Goal: Task Accomplishment & Management: Complete application form

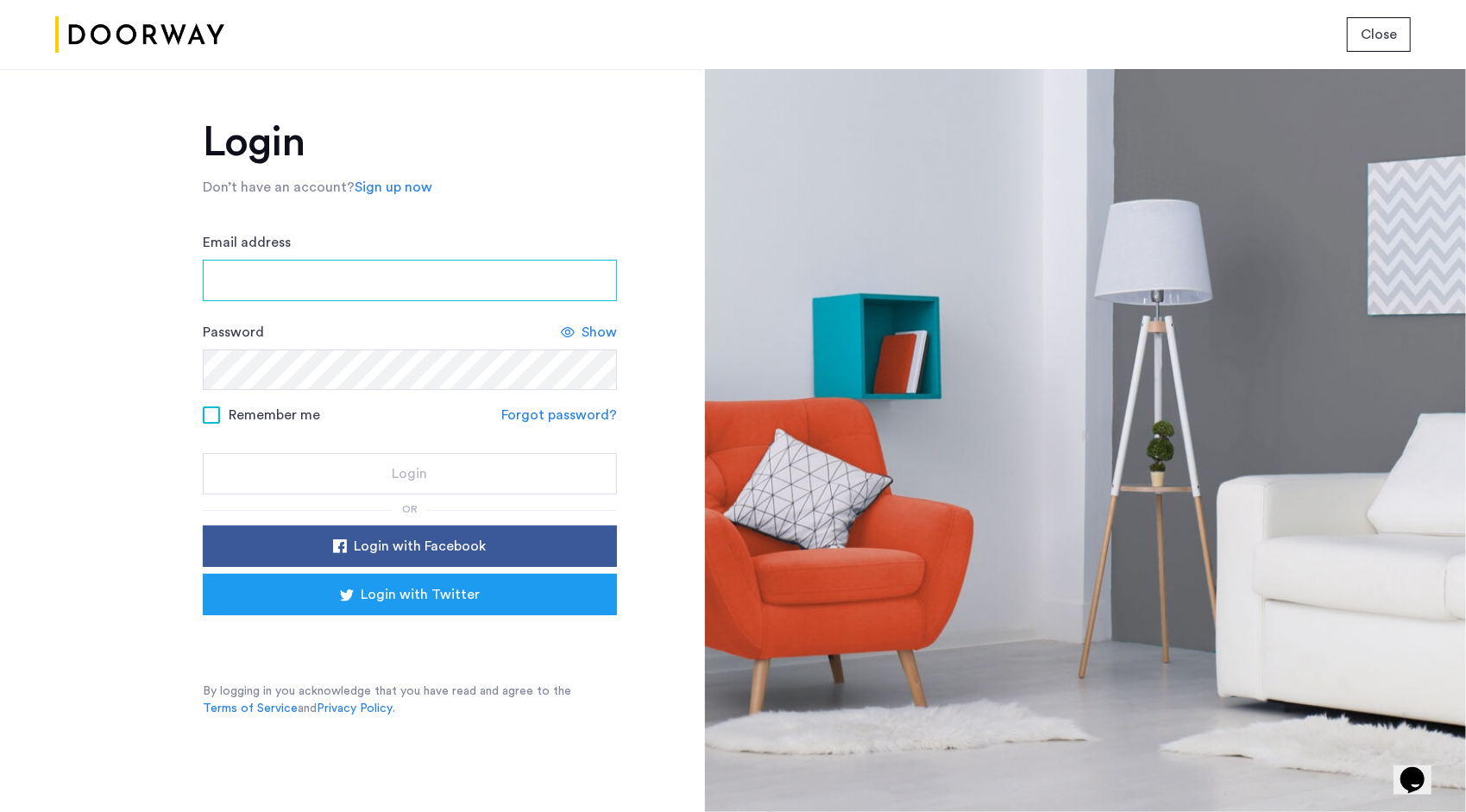
click at [402, 285] on input "Email address" at bounding box center [410, 280] width 414 height 42
type input "**********"
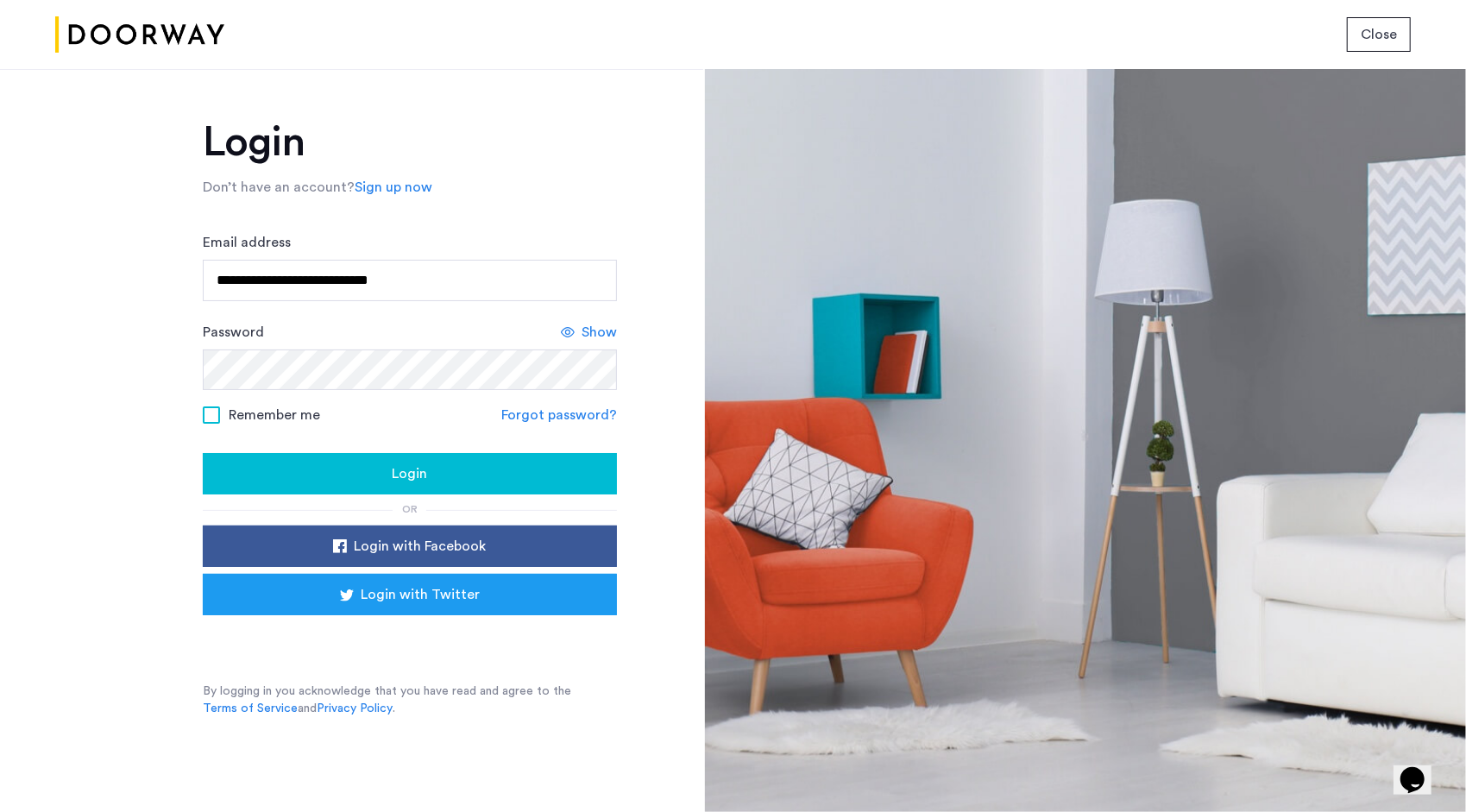
click at [205, 409] on span at bounding box center [211, 414] width 18 height 18
click at [347, 481] on div "Login" at bounding box center [410, 474] width 387 height 20
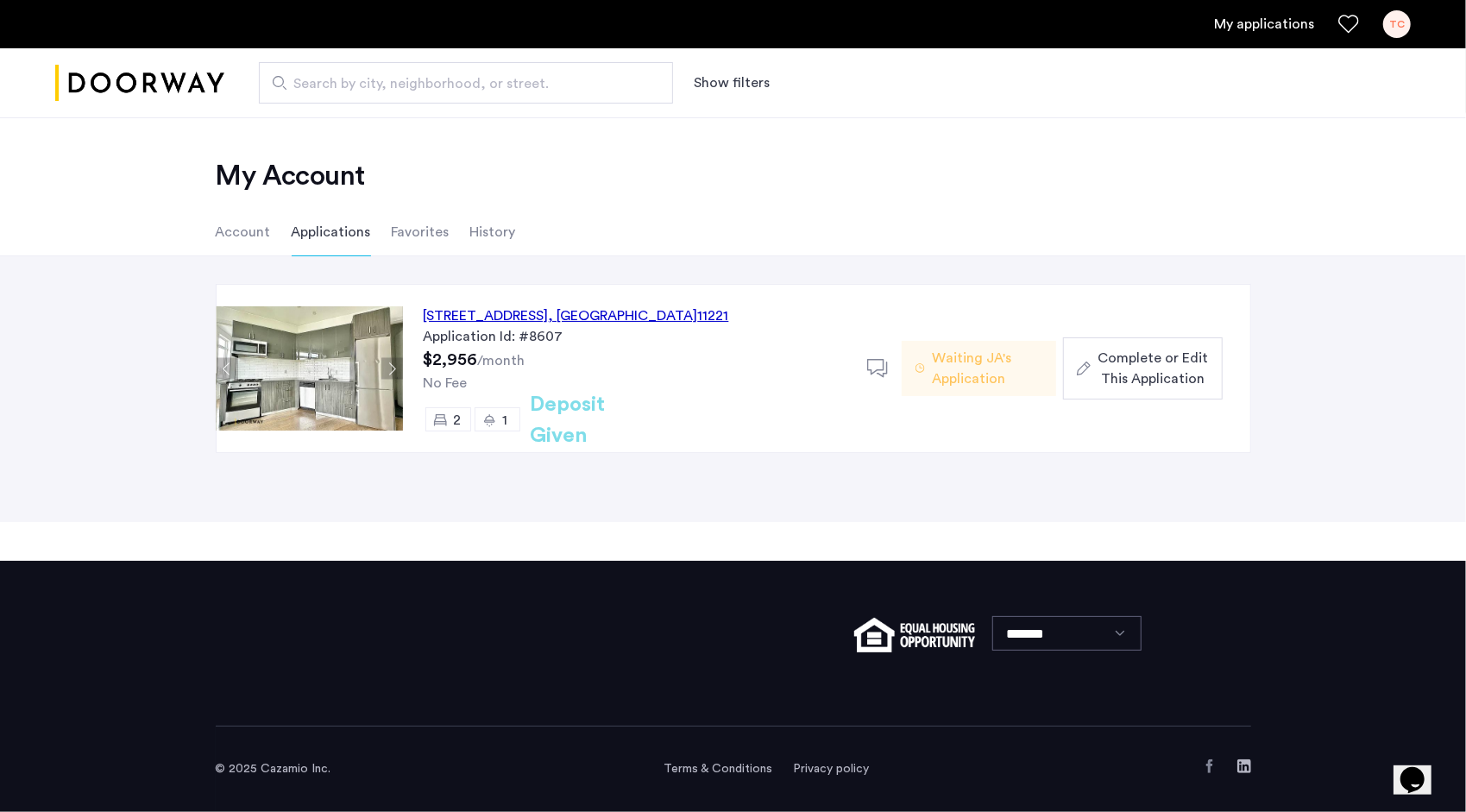
click at [1159, 358] on span "Complete or Edit This Application" at bounding box center [1152, 368] width 110 height 42
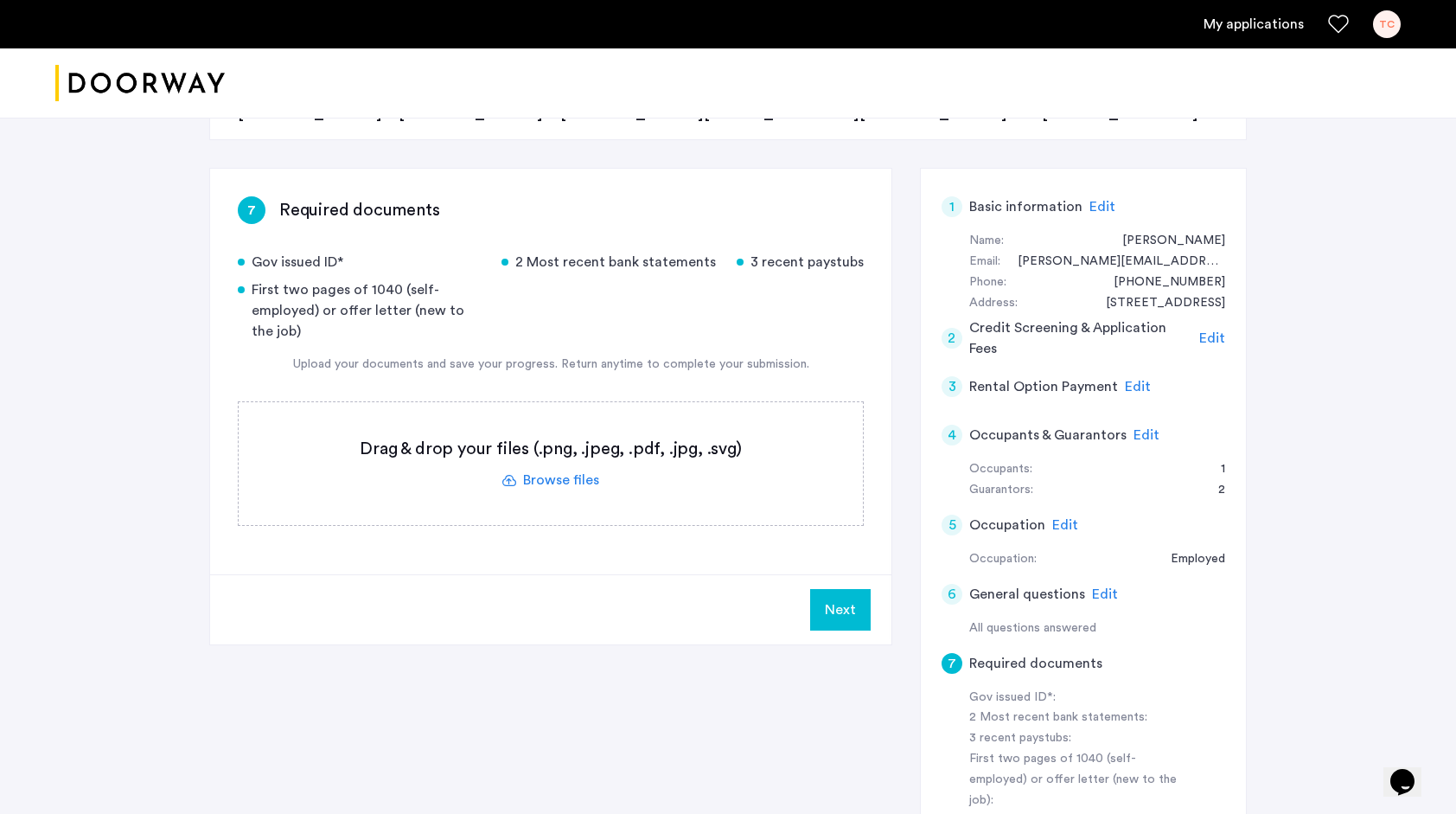
scroll to position [224, 0]
click at [564, 472] on label at bounding box center [550, 463] width 624 height 122
click at [0, 0] on input "file" at bounding box center [0, 0] width 0 height 0
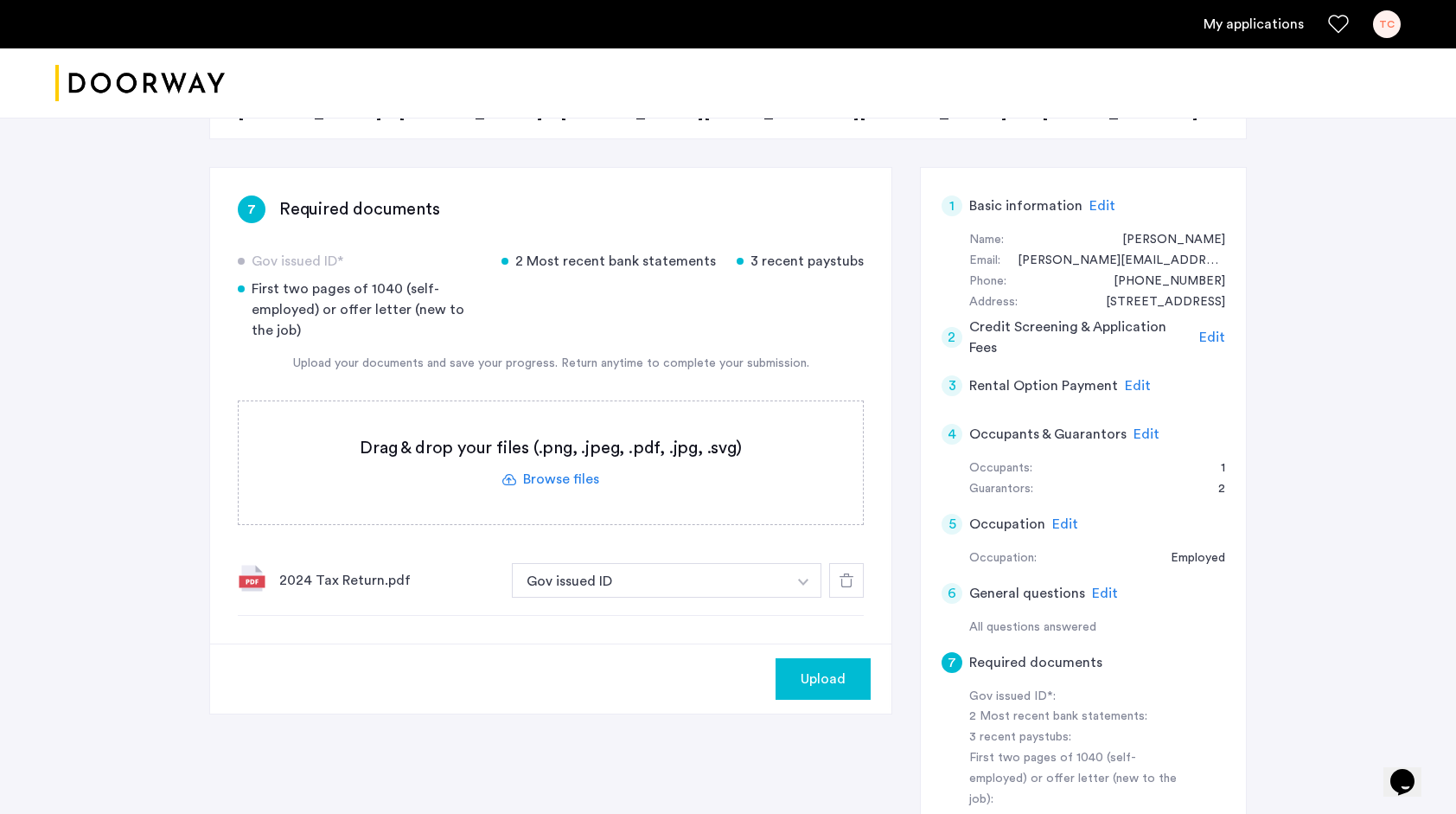
click at [809, 567] on button "button" at bounding box center [804, 579] width 35 height 34
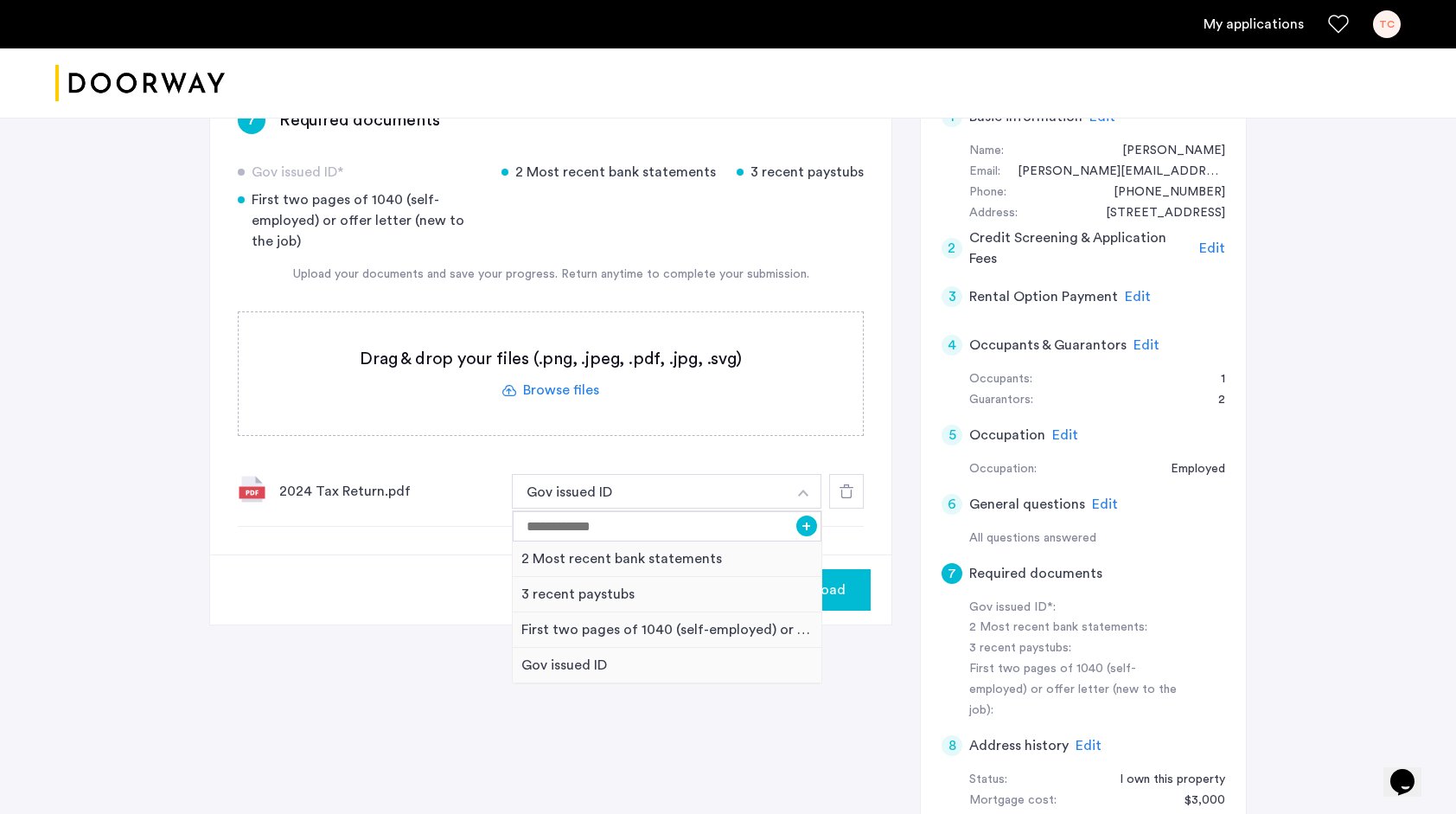
scroll to position [305, 0]
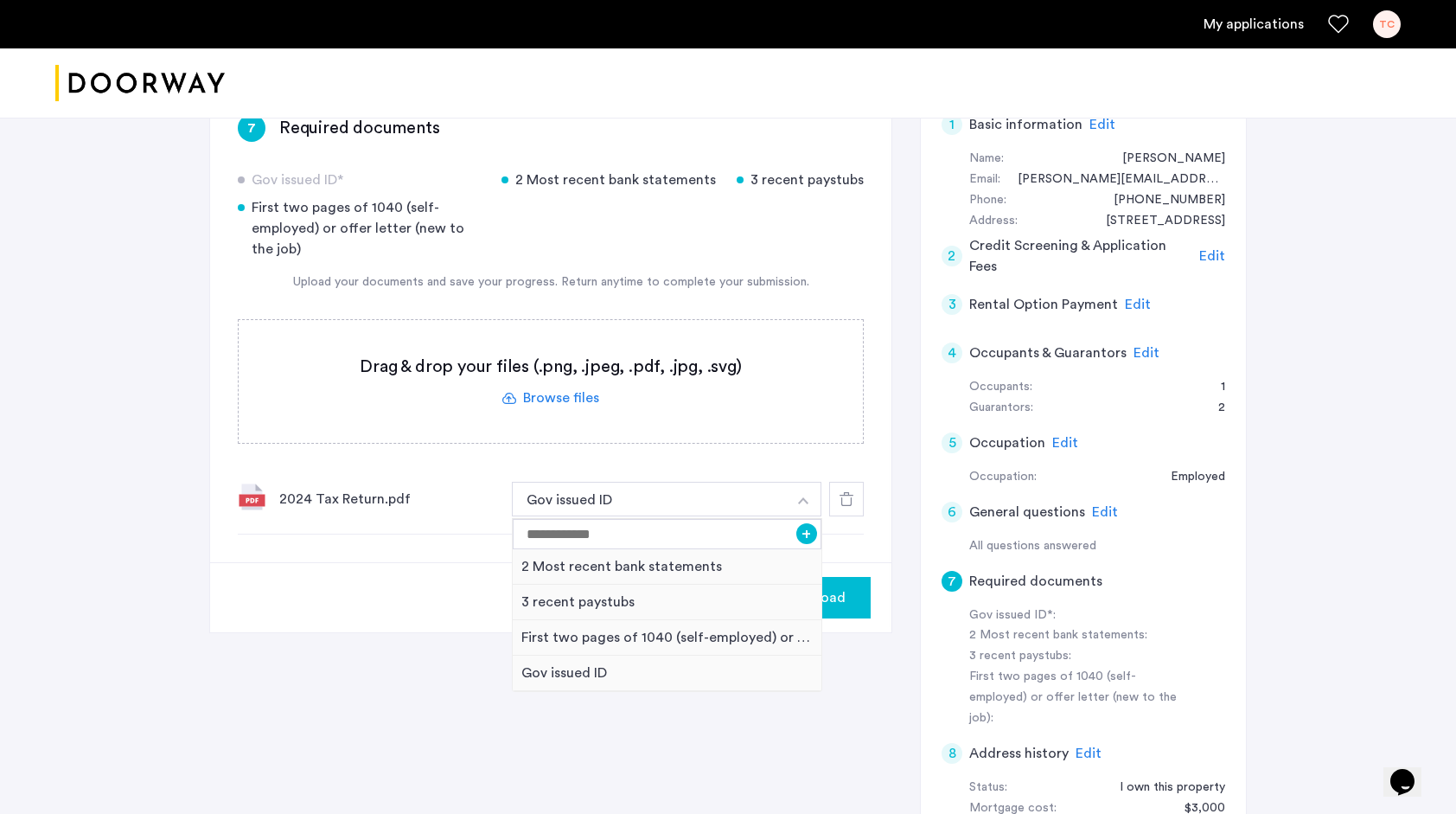
click at [469, 531] on div "2024 Tax Return.pdf Gov issued ID + 2 Most recent bank statements 3 recent pays…" at bounding box center [550, 500] width 626 height 70
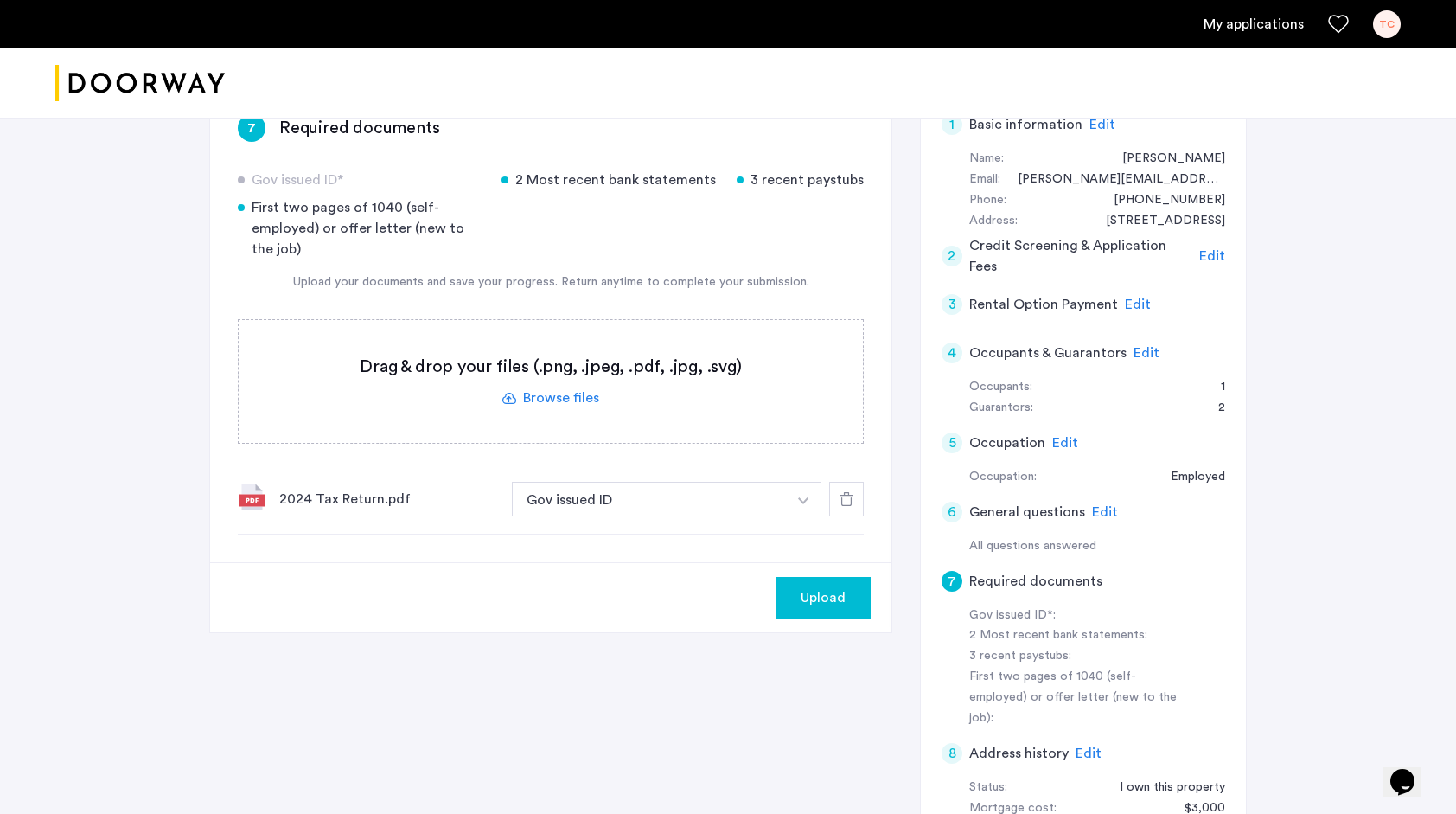
click at [812, 589] on span "Upload" at bounding box center [823, 597] width 44 height 20
click at [574, 392] on label at bounding box center [550, 381] width 624 height 122
click at [0, 0] on input "file" at bounding box center [0, 0] width 0 height 0
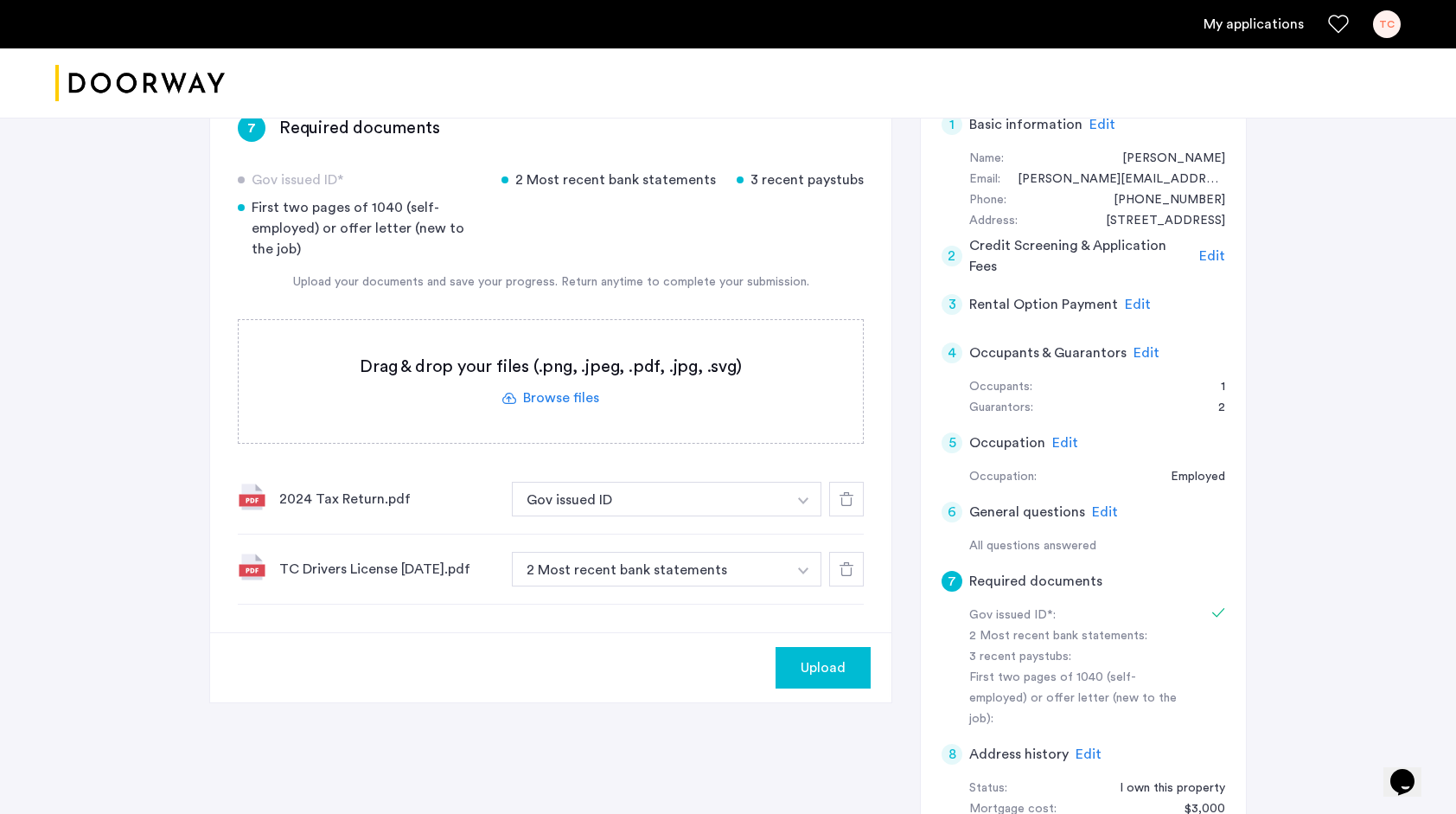
click at [802, 491] on button "button" at bounding box center [804, 498] width 35 height 34
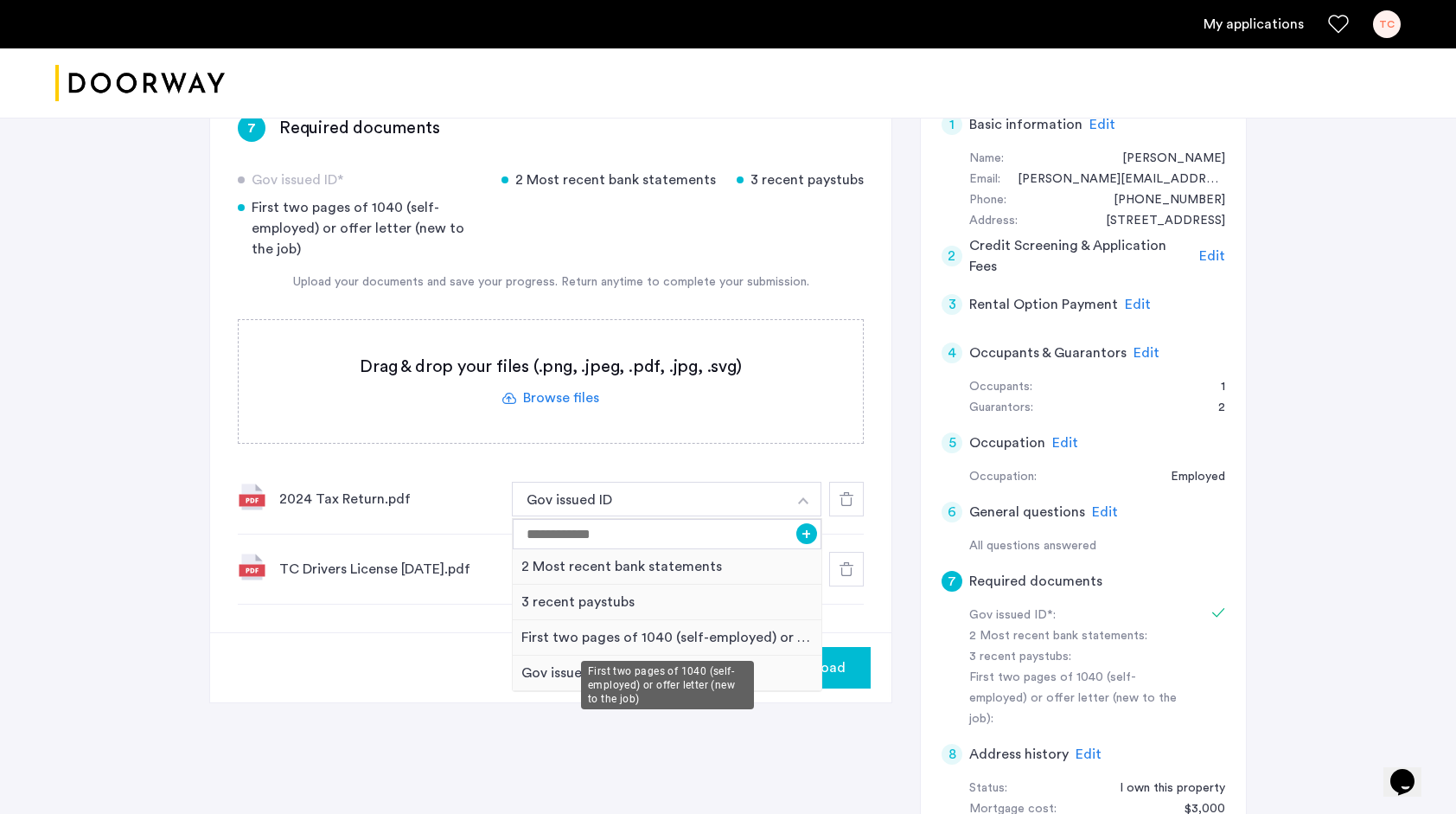
click at [714, 636] on div "First two pages of 1040 (self-employed) or offer letter (new to the job)" at bounding box center [666, 638] width 309 height 35
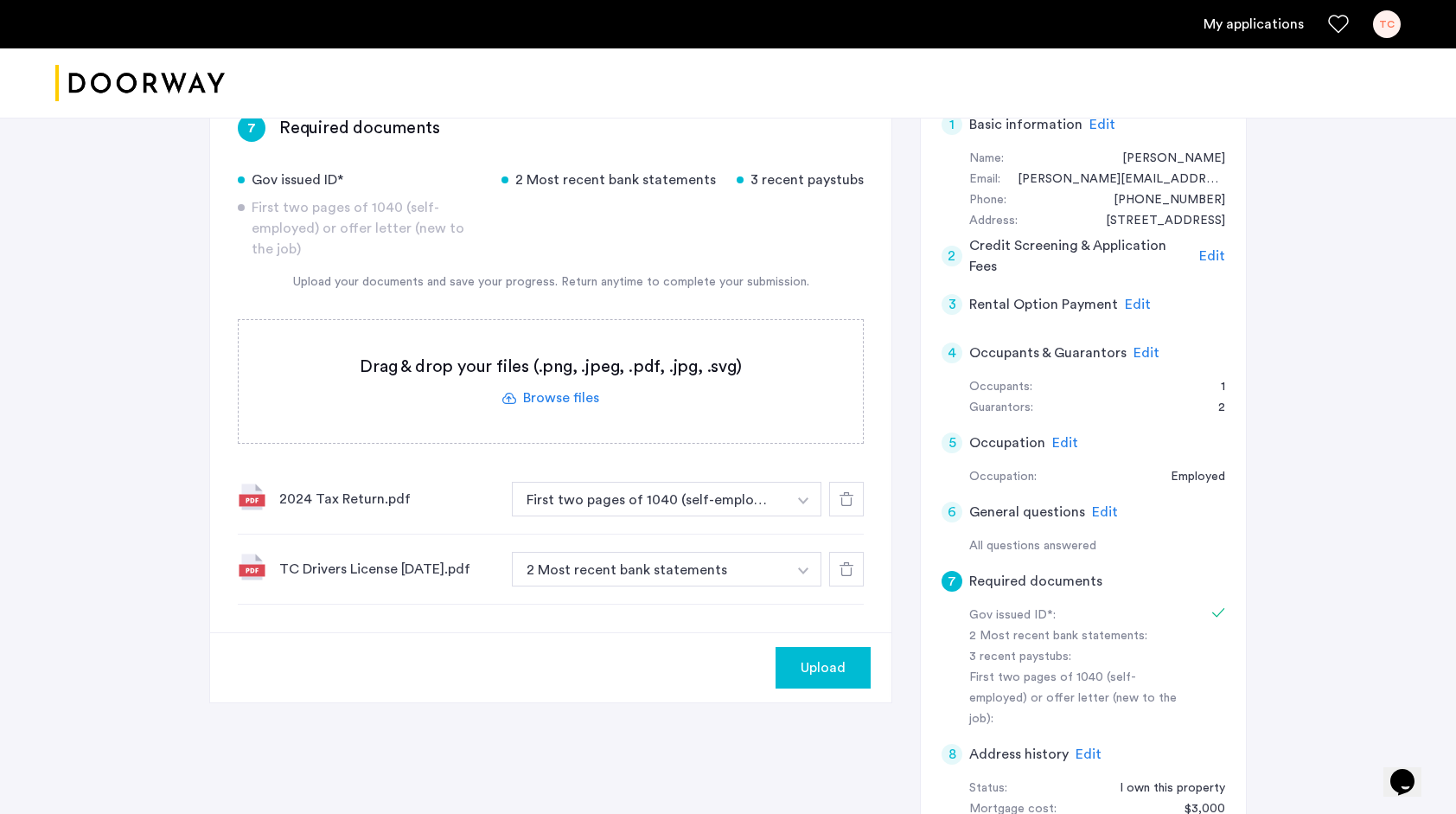
click at [801, 504] on img "button" at bounding box center [803, 500] width 10 height 6
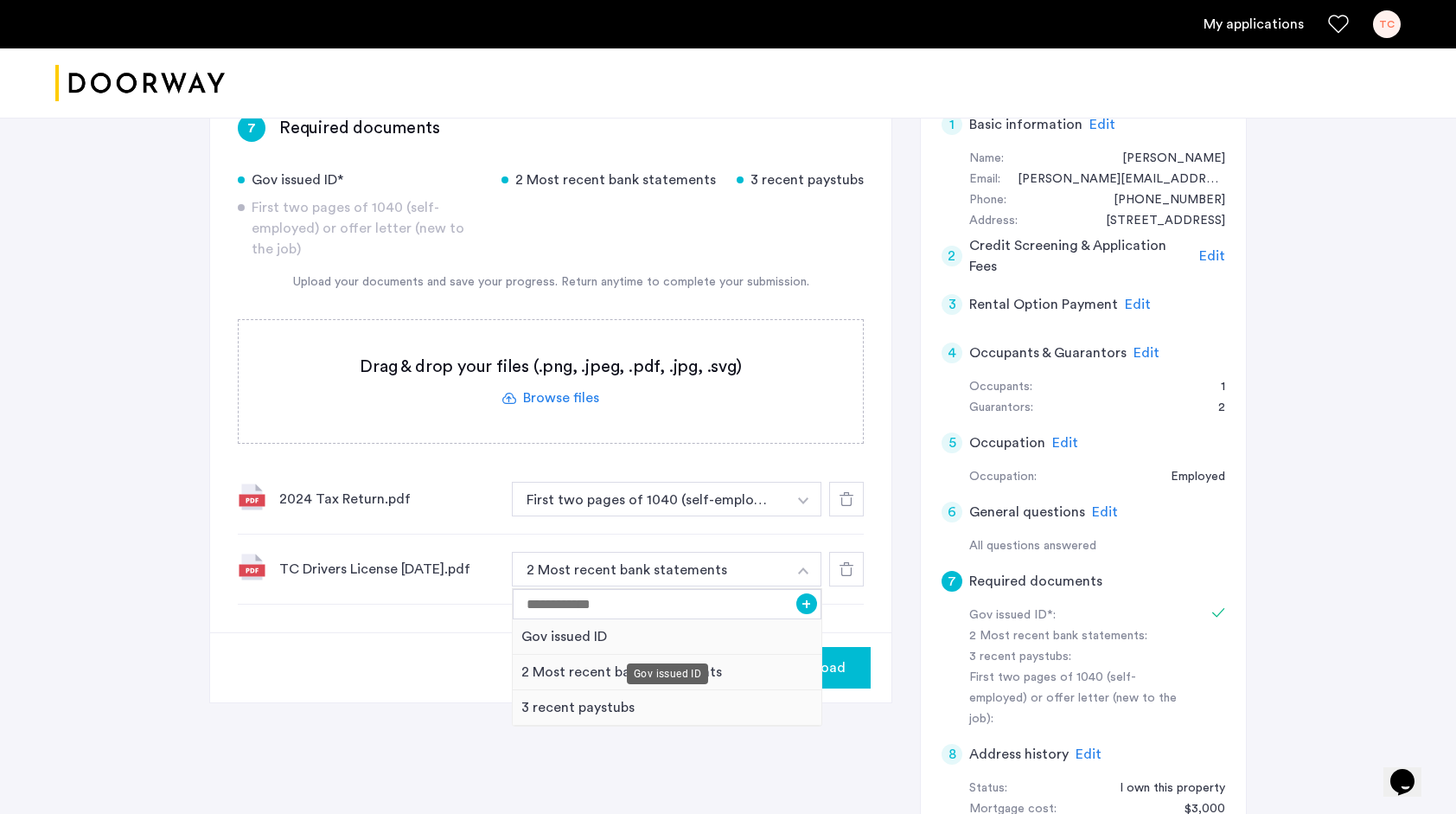
click at [700, 636] on div "Gov issued ID" at bounding box center [666, 637] width 309 height 35
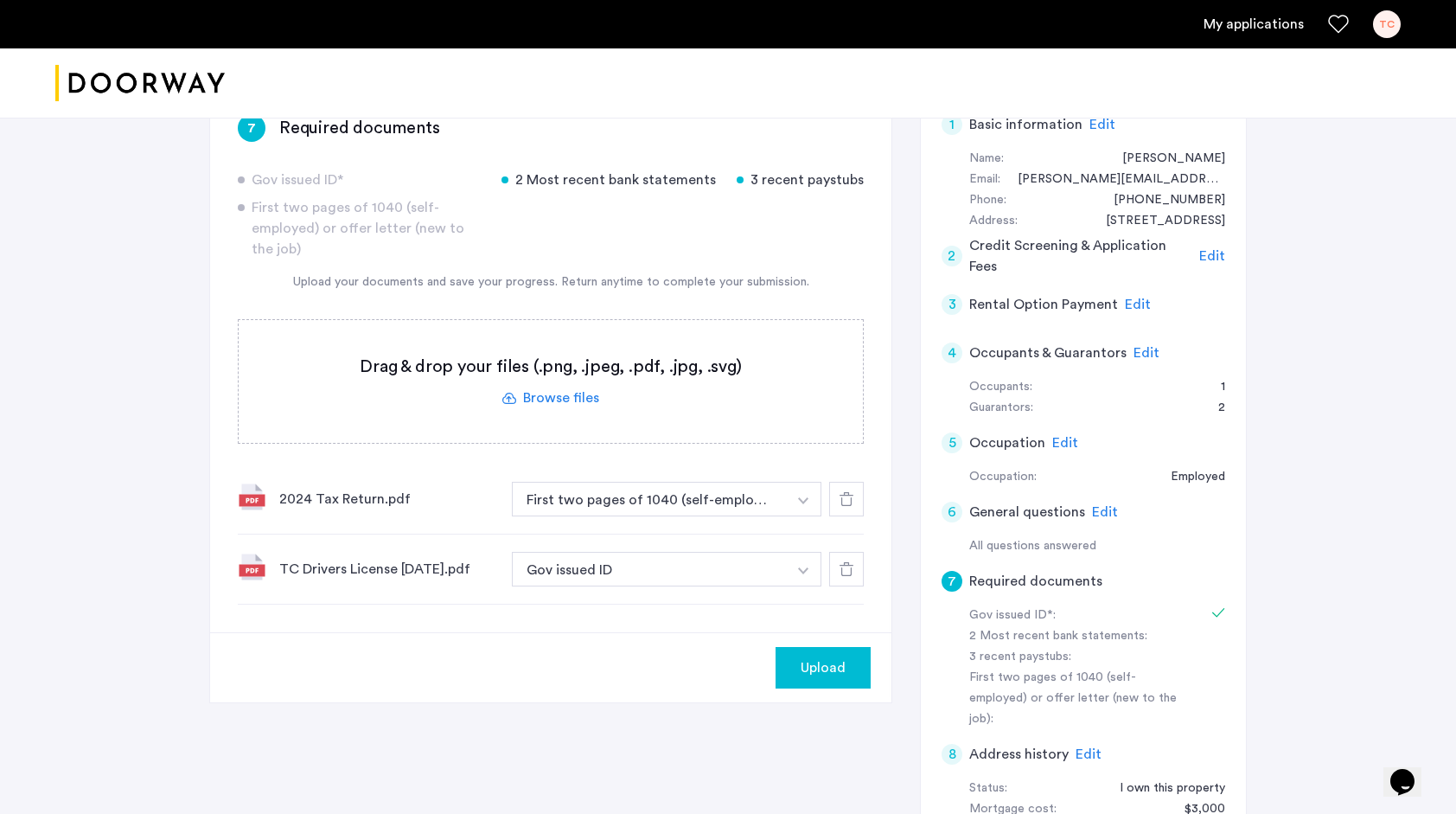
click at [566, 392] on label at bounding box center [550, 381] width 624 height 122
click at [0, 0] on input "file" at bounding box center [0, 0] width 0 height 0
click at [627, 391] on label at bounding box center [550, 381] width 624 height 122
click at [0, 0] on input "file" at bounding box center [0, 0] width 0 height 0
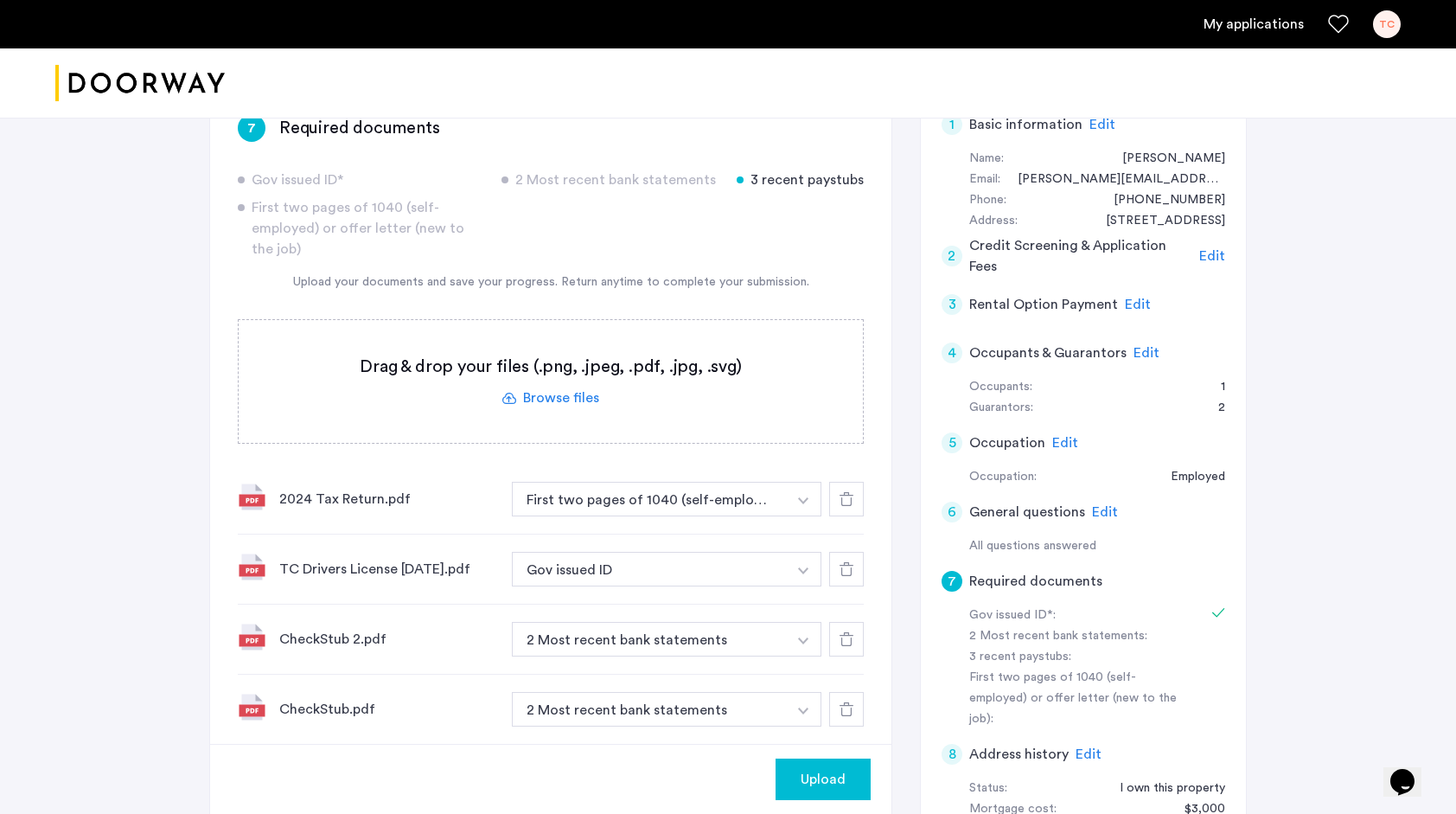
click at [803, 516] on button "button" at bounding box center [804, 498] width 35 height 34
click at [726, 714] on div "3 recent paystubs" at bounding box center [666, 706] width 309 height 35
click at [805, 516] on button "button" at bounding box center [804, 498] width 35 height 34
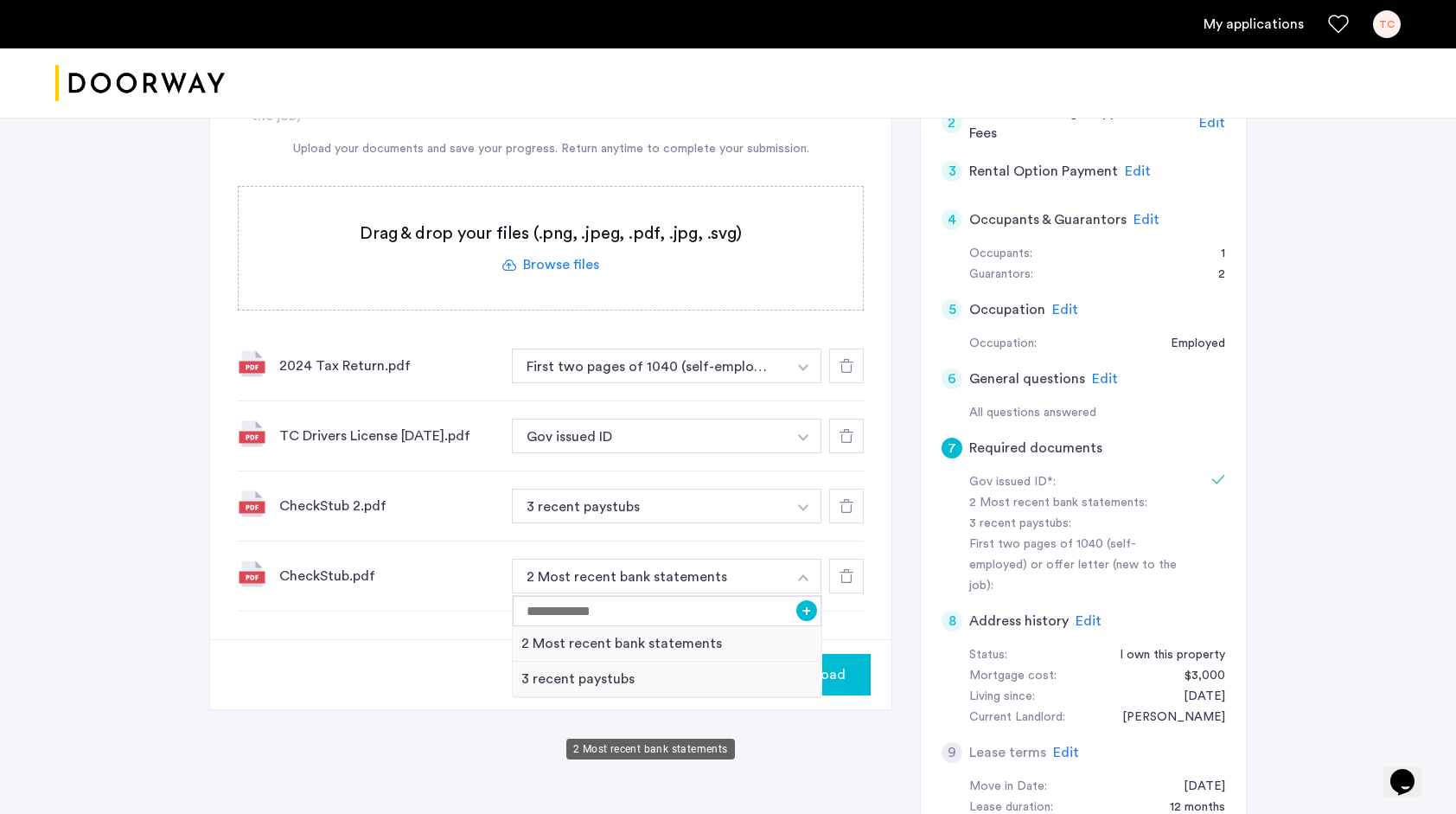
scroll to position [441, 0]
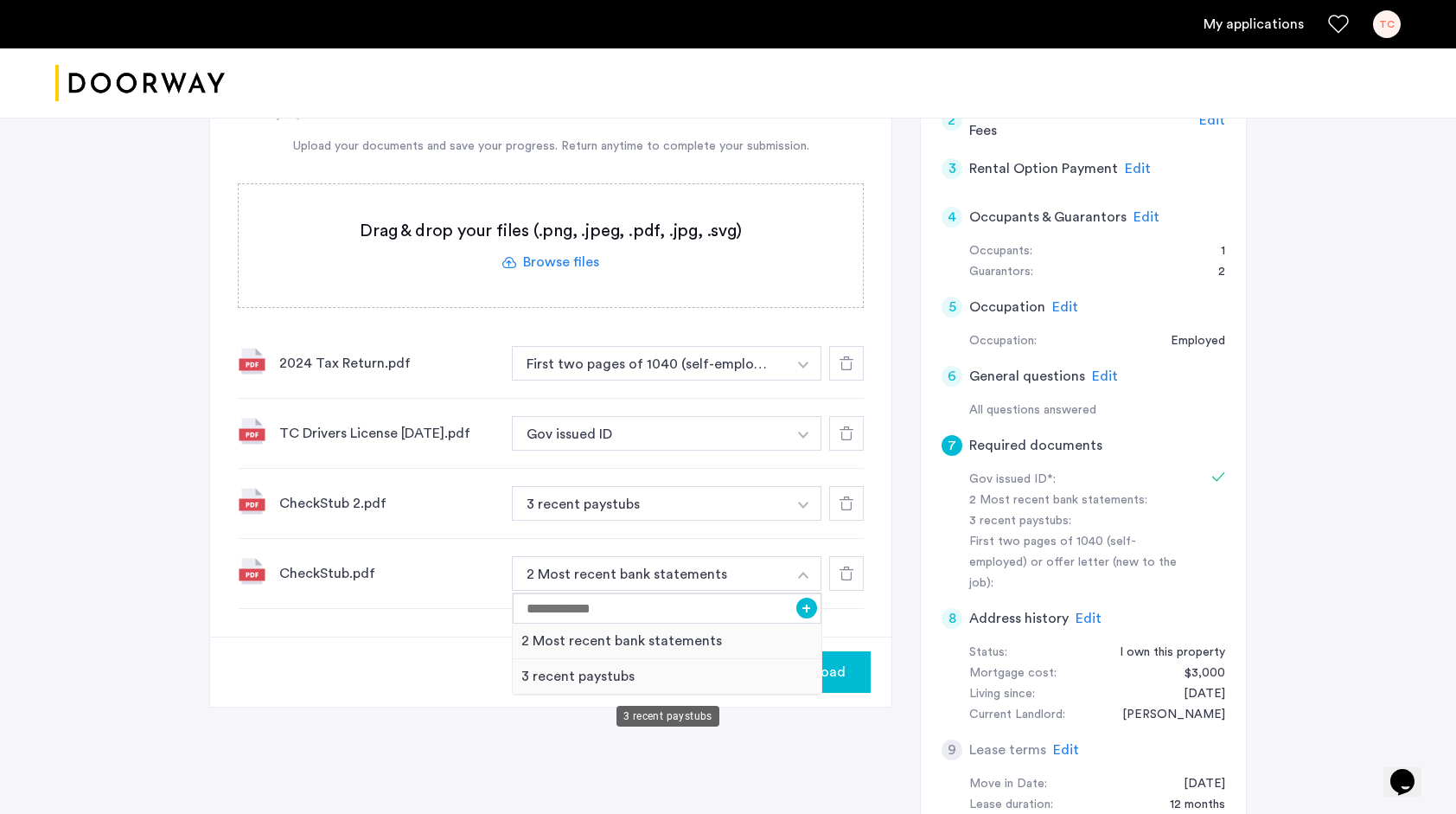
click at [676, 681] on div "3 recent paystubs" at bounding box center [666, 677] width 309 height 35
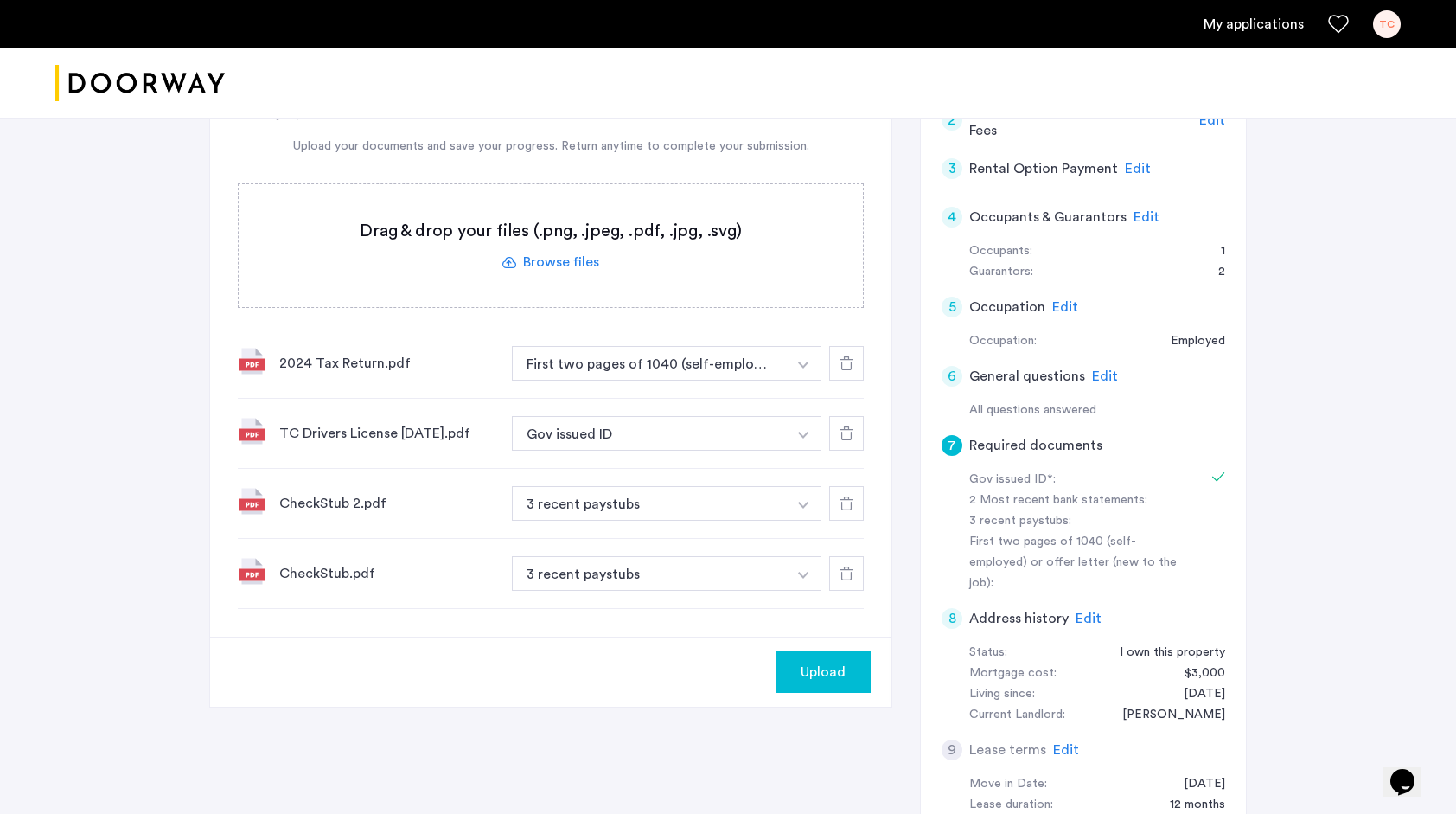
click at [548, 248] on label at bounding box center [550, 246] width 624 height 122
click at [0, 0] on input "file" at bounding box center [0, 0] width 0 height 0
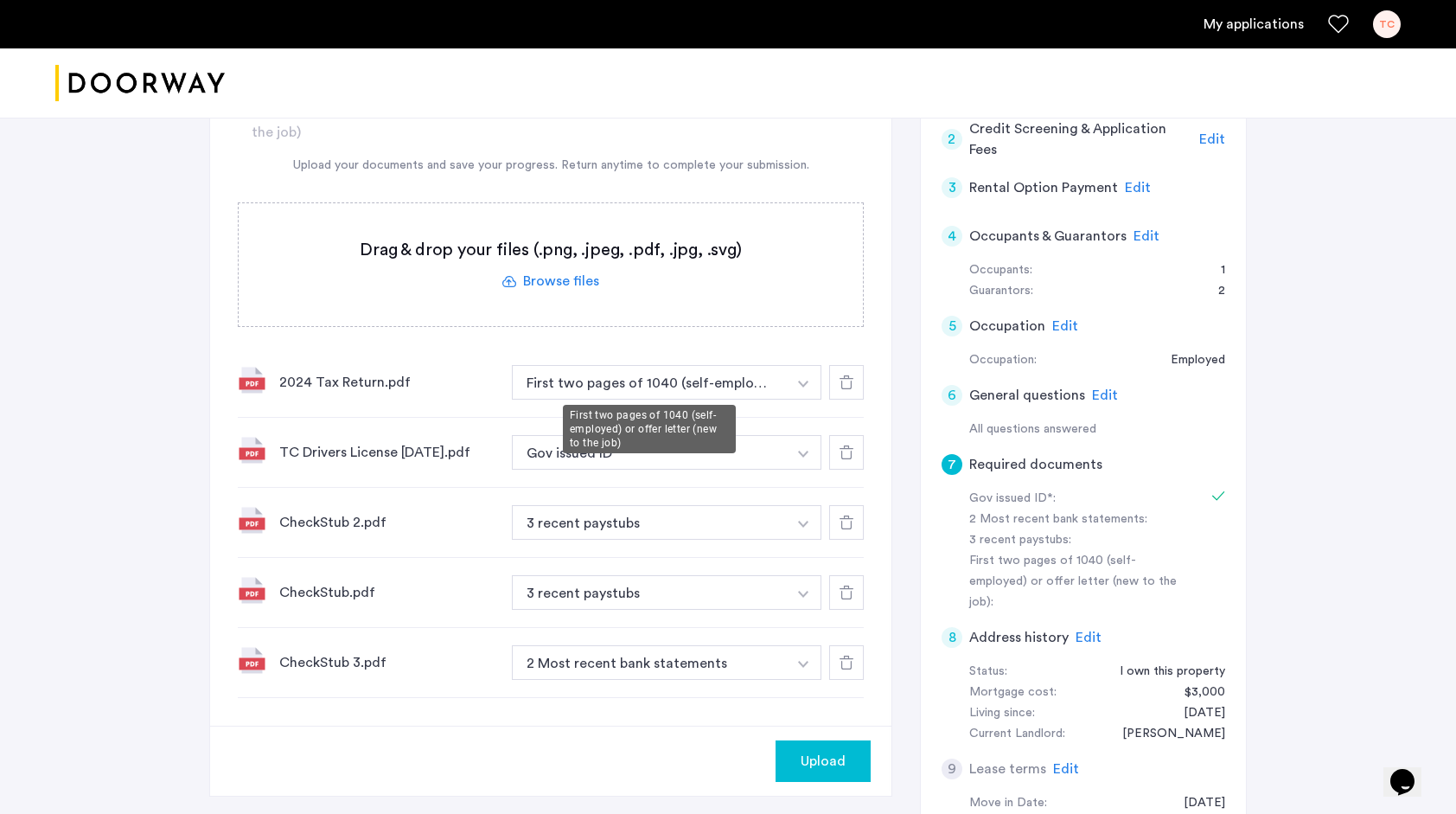
scroll to position [423, 0]
click at [805, 387] on img "button" at bounding box center [803, 382] width 10 height 6
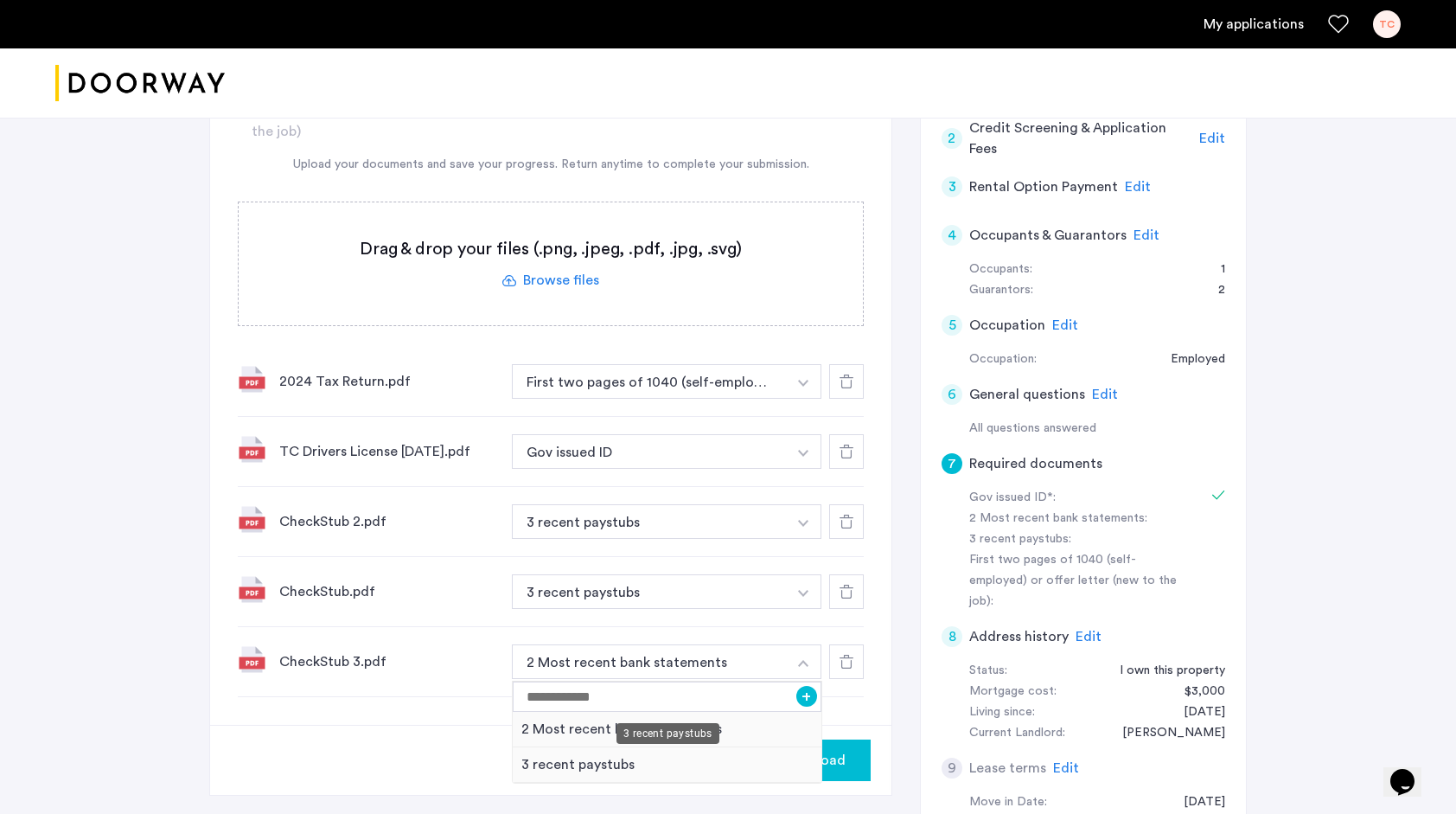
click at [687, 761] on div "3 recent paystubs" at bounding box center [666, 765] width 309 height 35
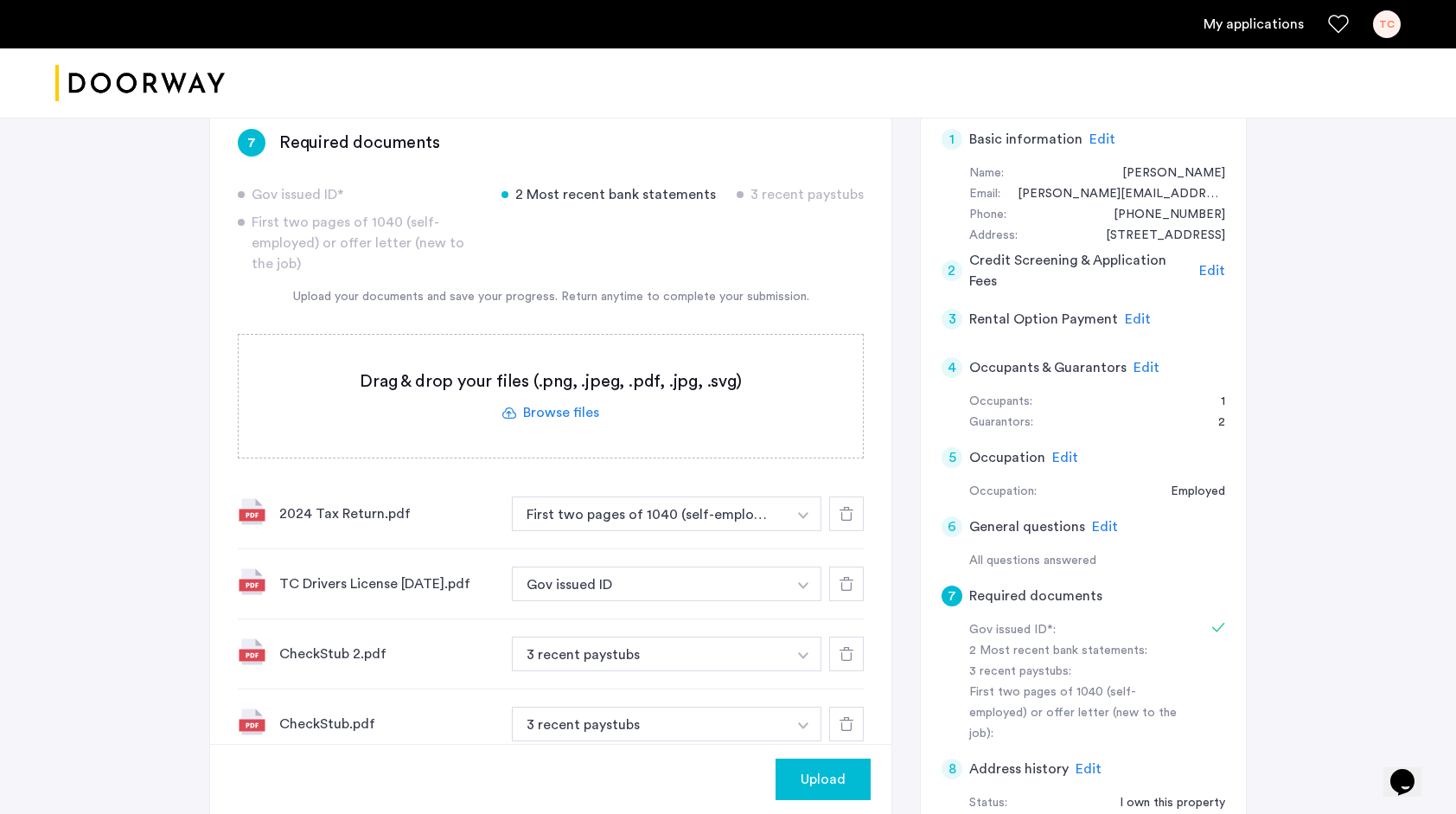
scroll to position [324, 0]
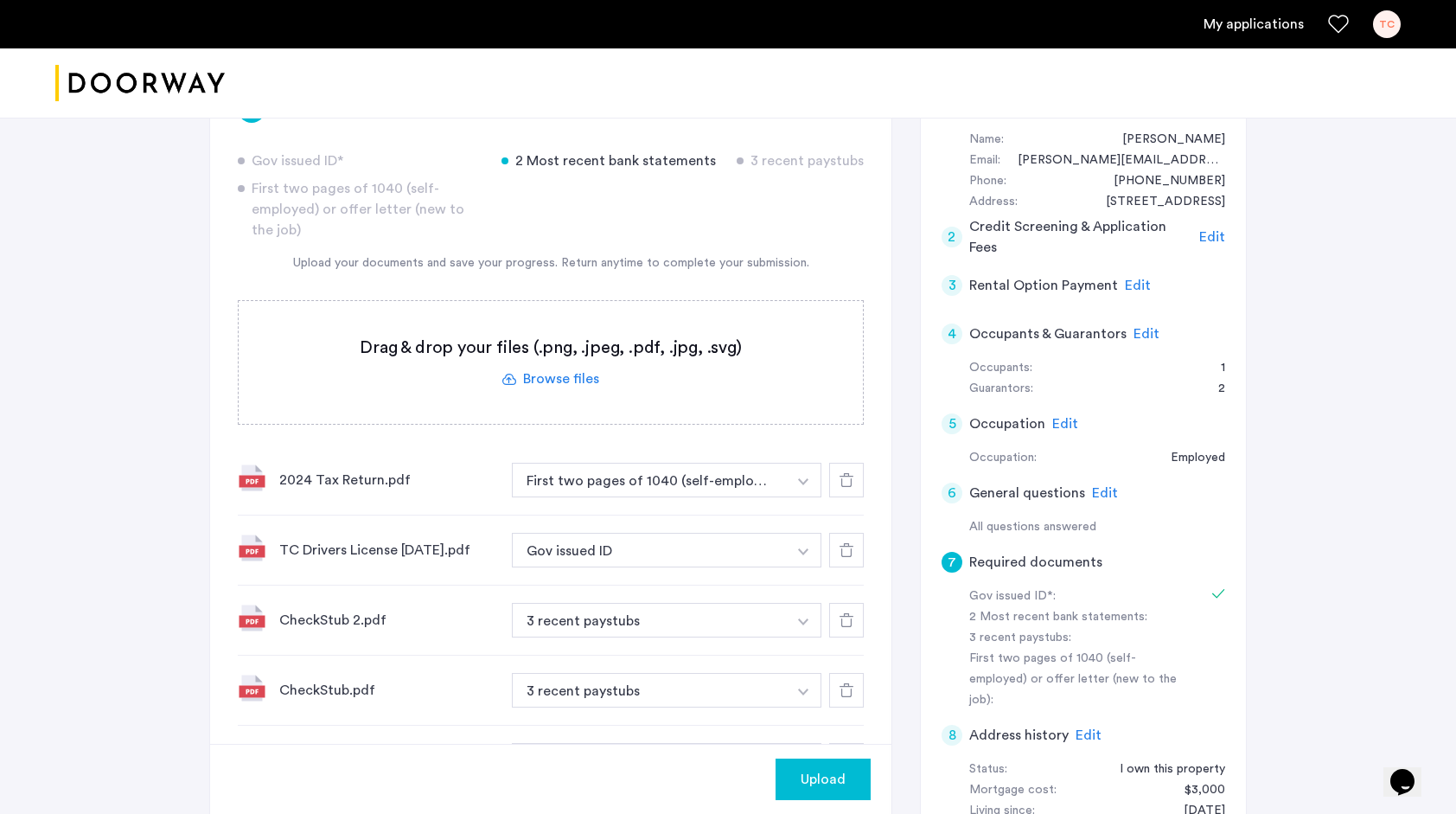
click at [548, 386] on label at bounding box center [550, 362] width 624 height 122
click at [0, 0] on input "file" at bounding box center [0, 0] width 0 height 0
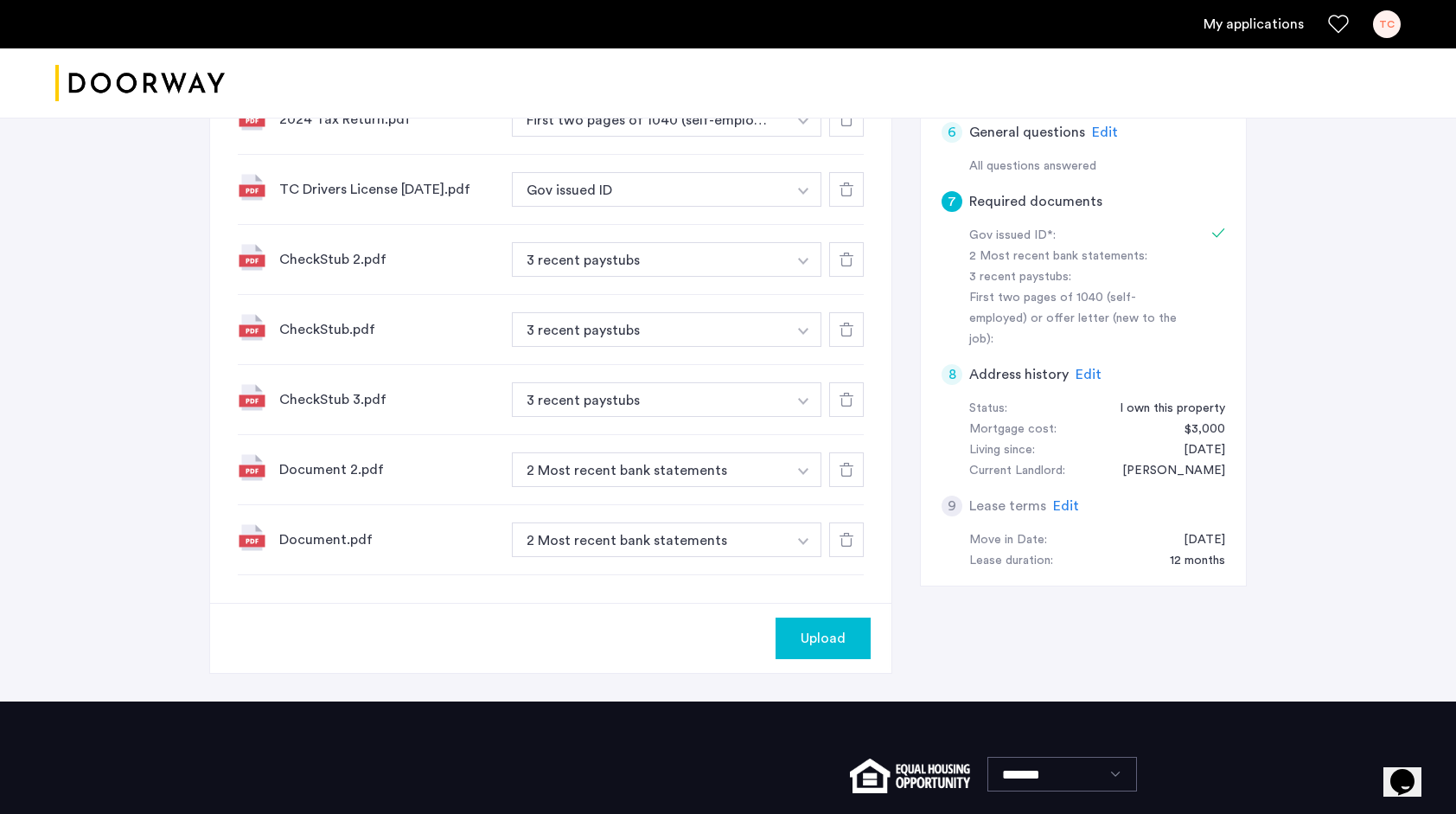
scroll to position [689, 0]
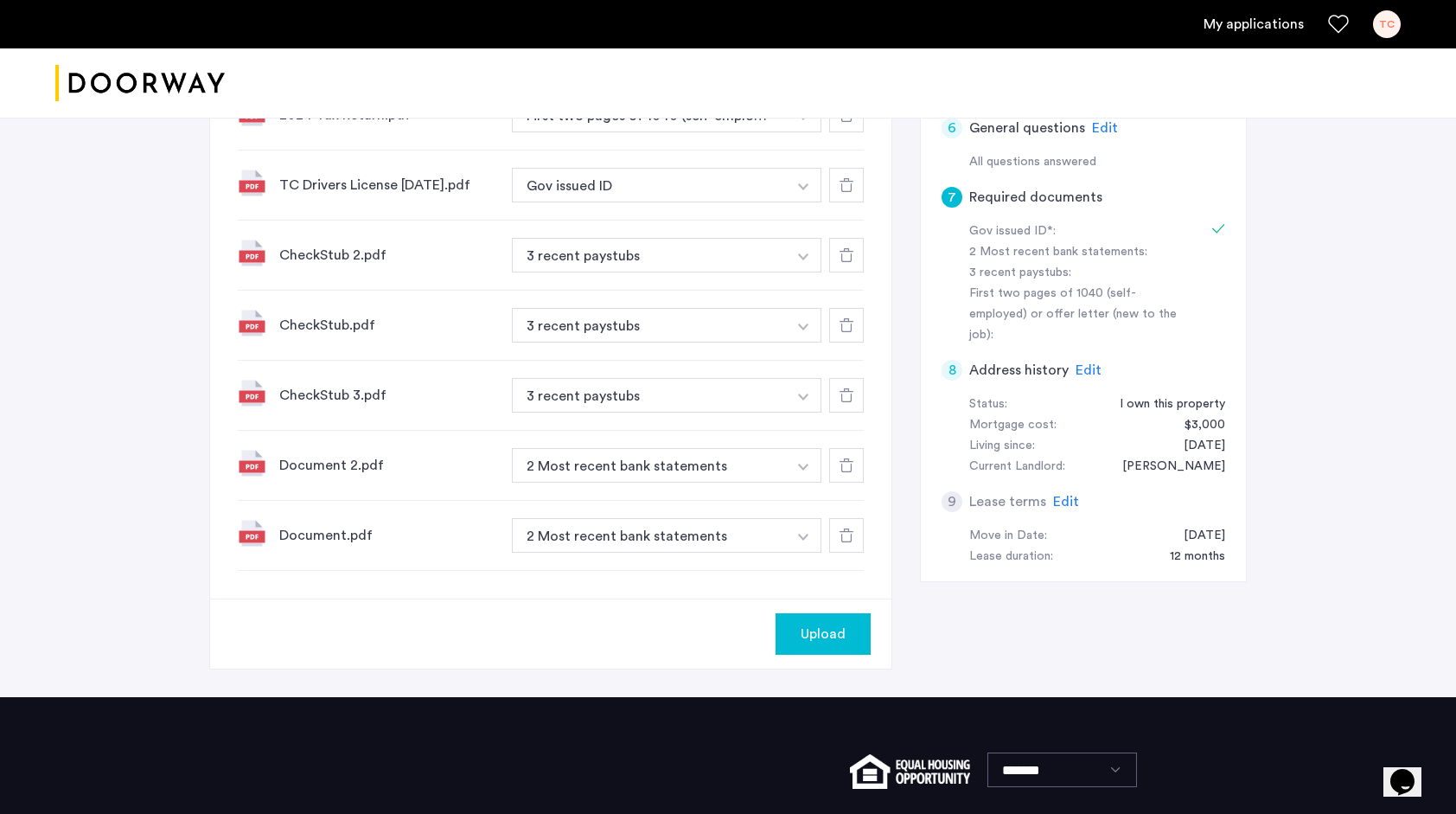
click at [816, 638] on span "Upload" at bounding box center [823, 633] width 44 height 20
drag, startPoint x: 816, startPoint y: 638, endPoint x: 856, endPoint y: 611, distance: 48.3
click at [856, 611] on div "Next" at bounding box center [551, 633] width 681 height 70
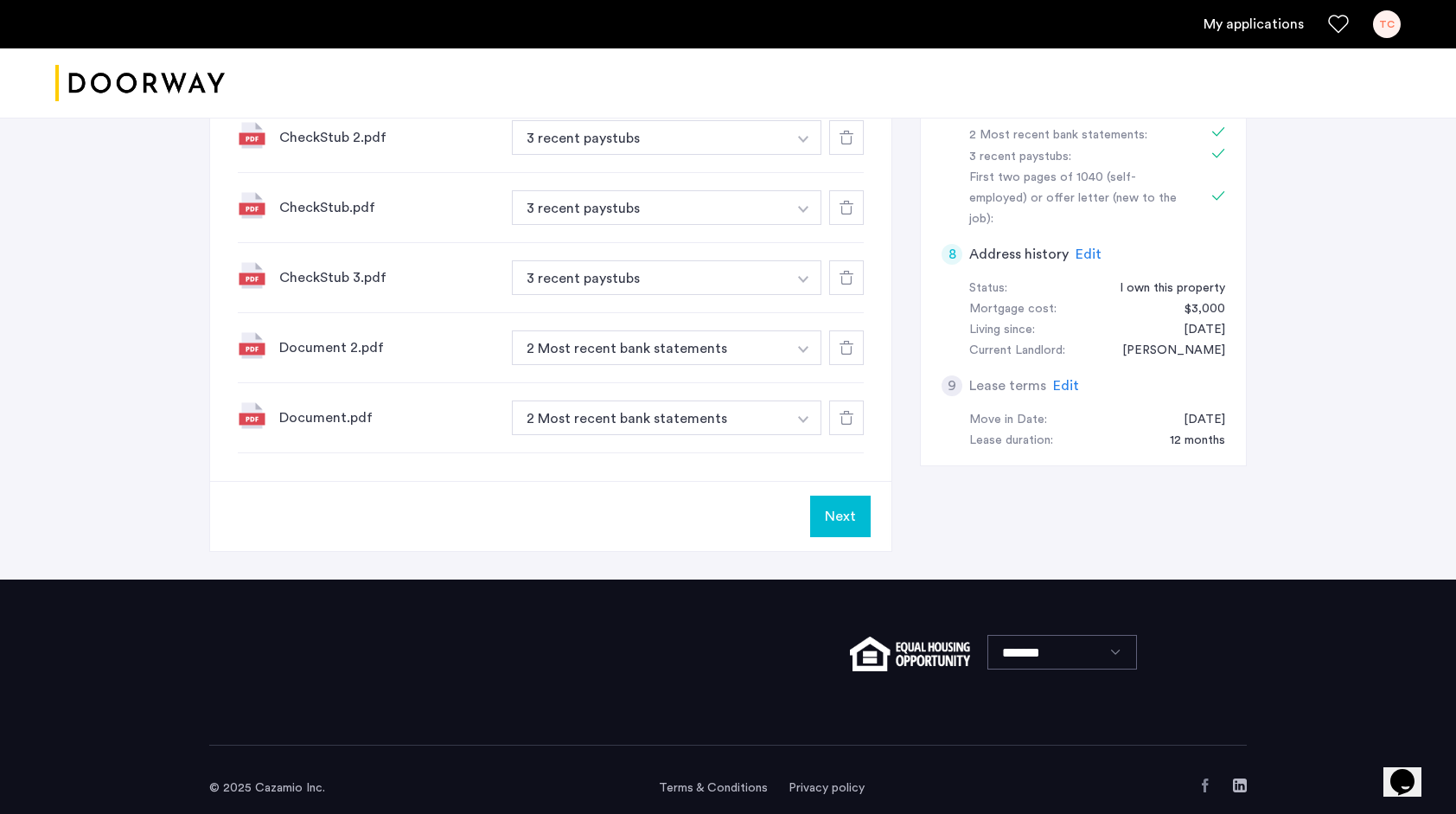
scroll to position [813, 0]
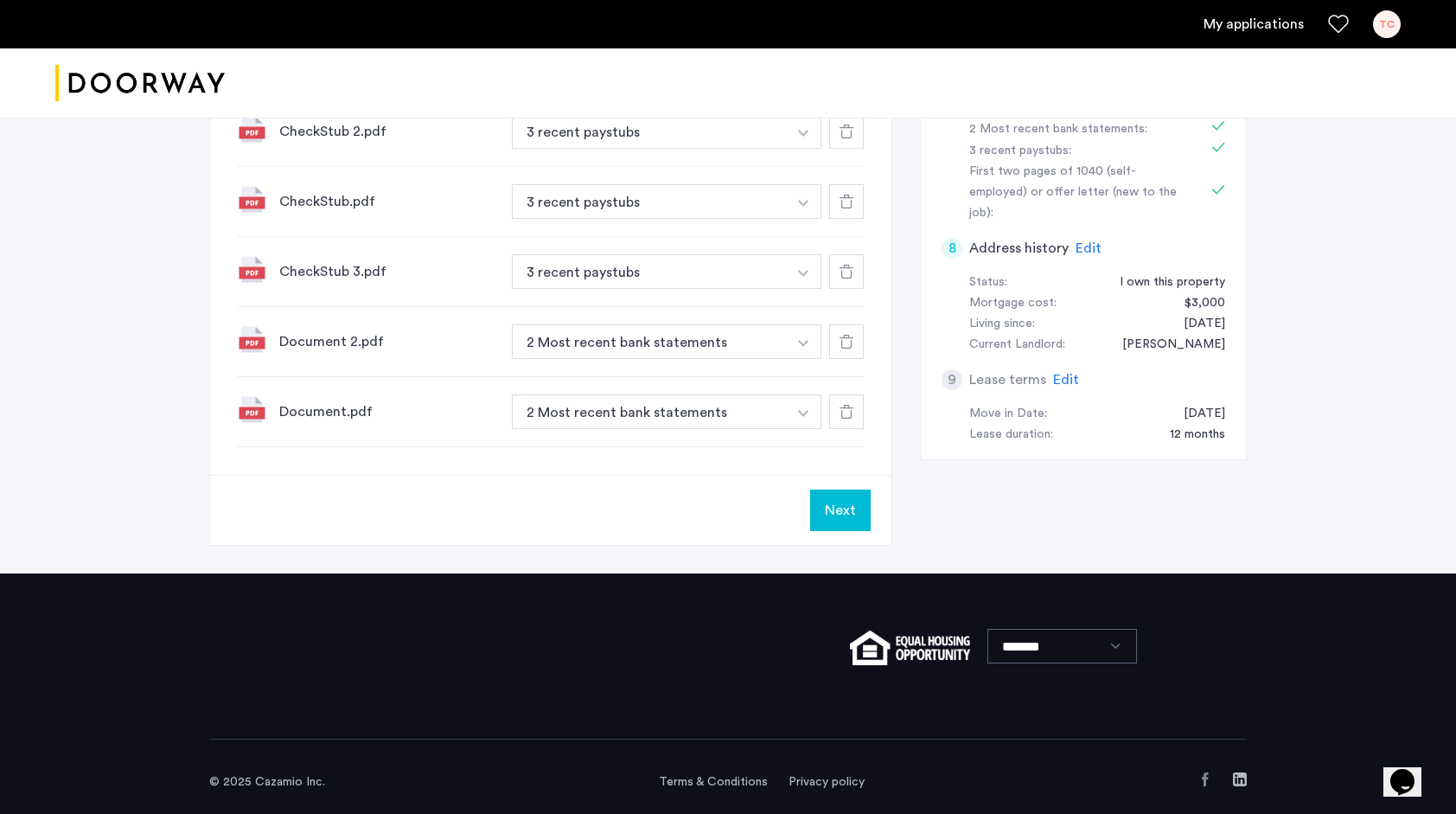
click at [839, 524] on button "Next" at bounding box center [840, 510] width 60 height 42
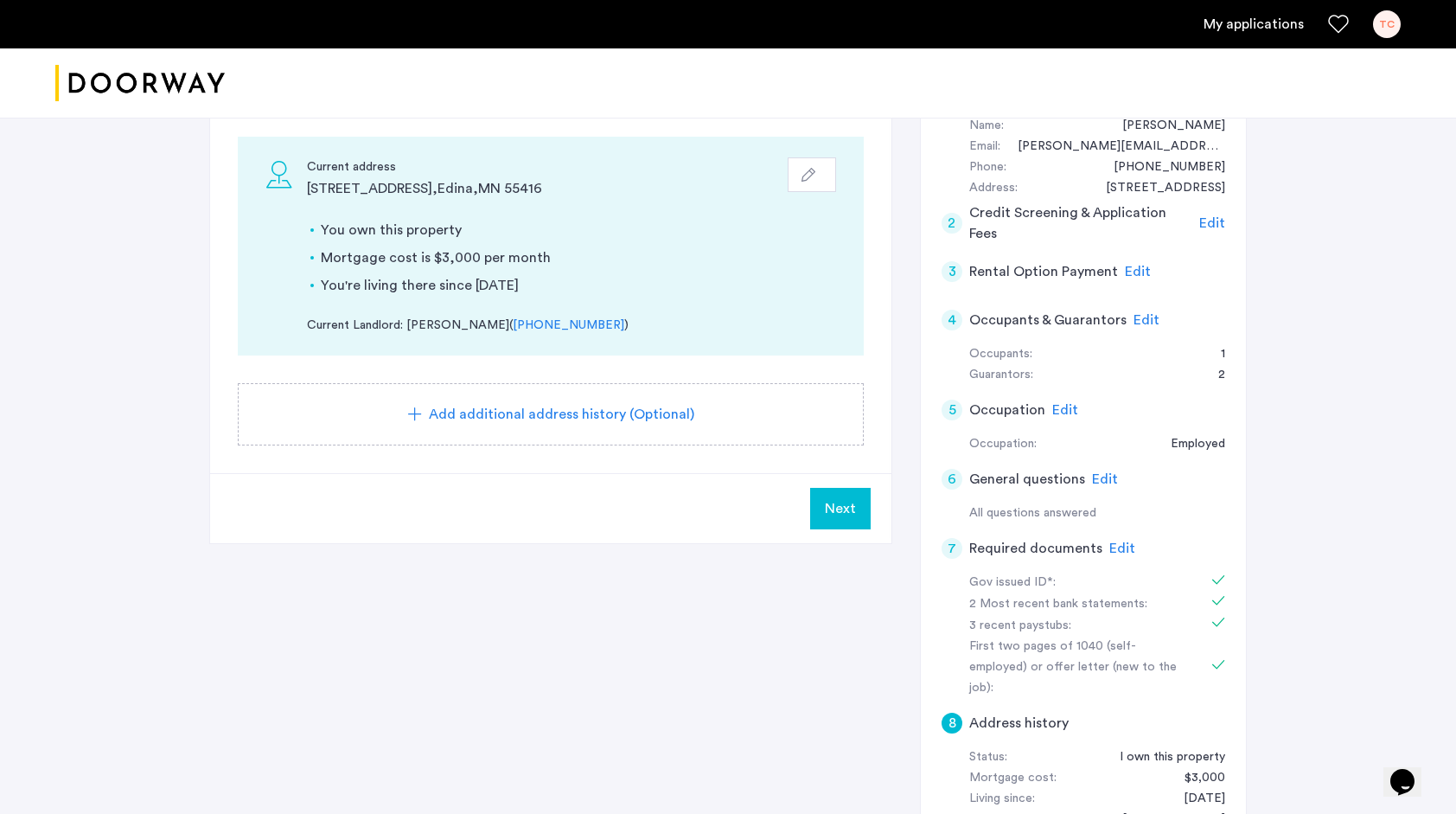
scroll to position [339, 0]
click at [843, 507] on span "Next" at bounding box center [841, 507] width 32 height 20
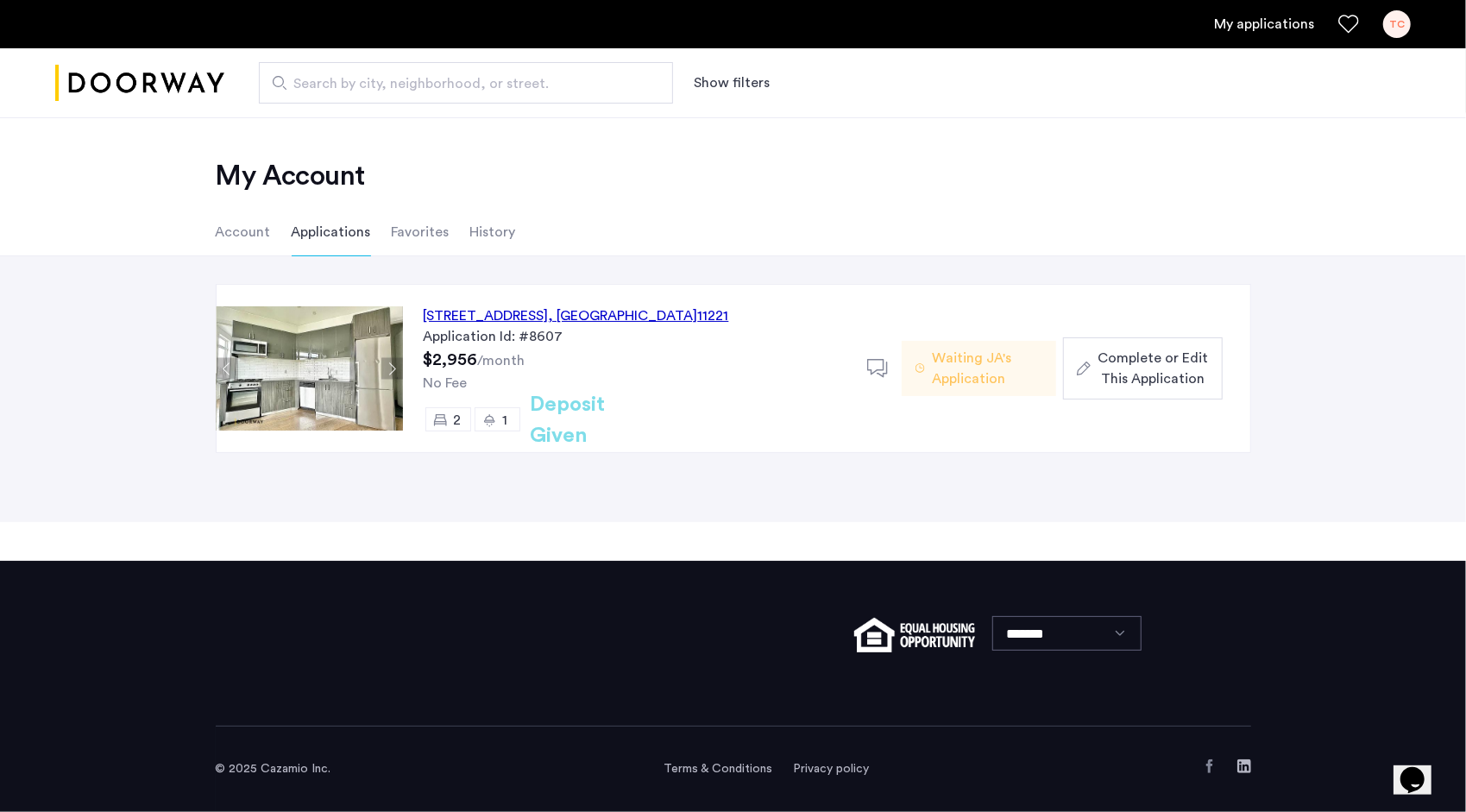
click at [1154, 375] on span "Complete or Edit This Application" at bounding box center [1152, 368] width 110 height 42
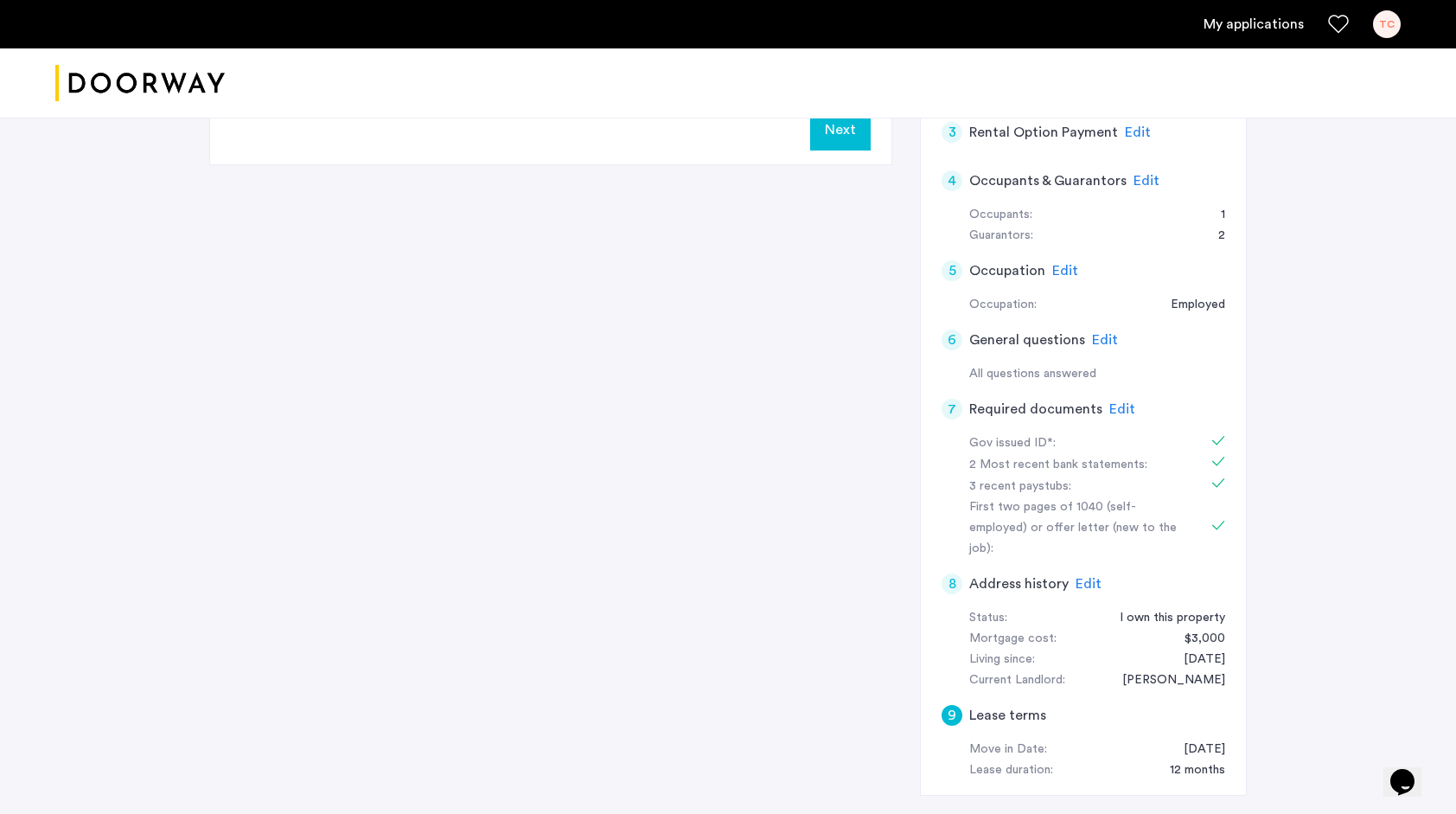
scroll to position [501, 0]
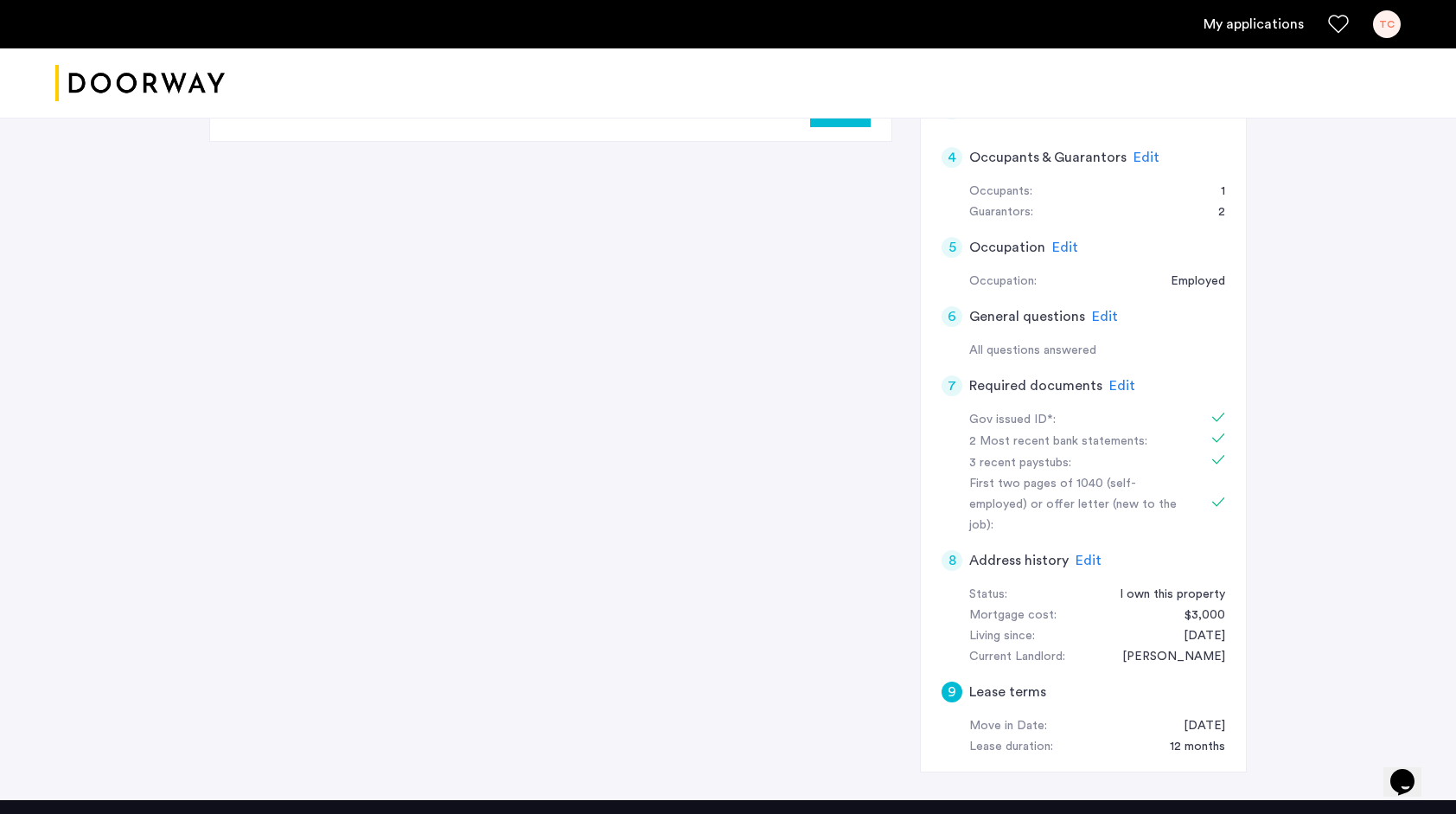
click at [1088, 553] on span "Edit" at bounding box center [1088, 560] width 26 height 14
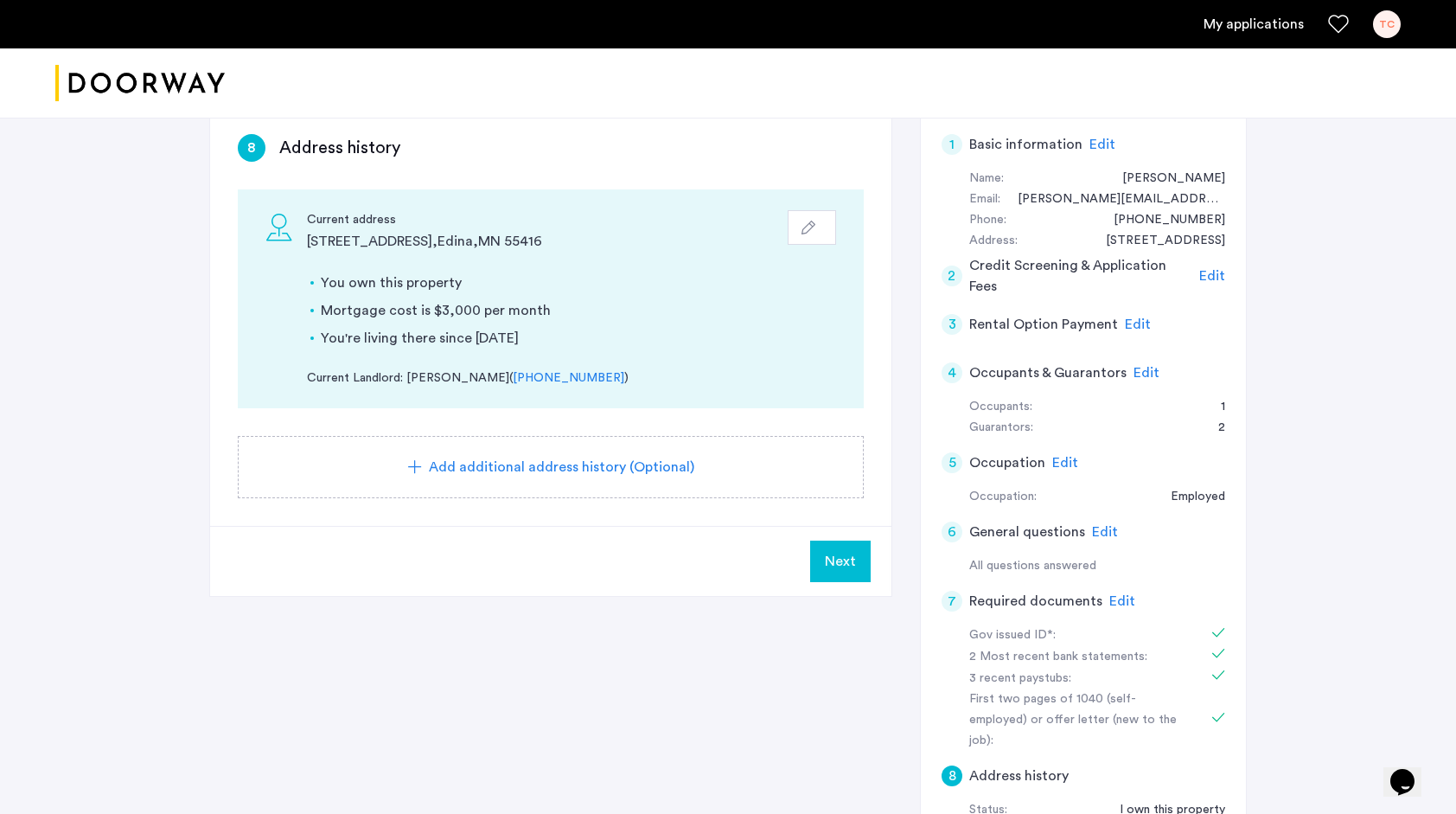
scroll to position [284, 0]
click at [801, 232] on button "button" at bounding box center [812, 228] width 48 height 34
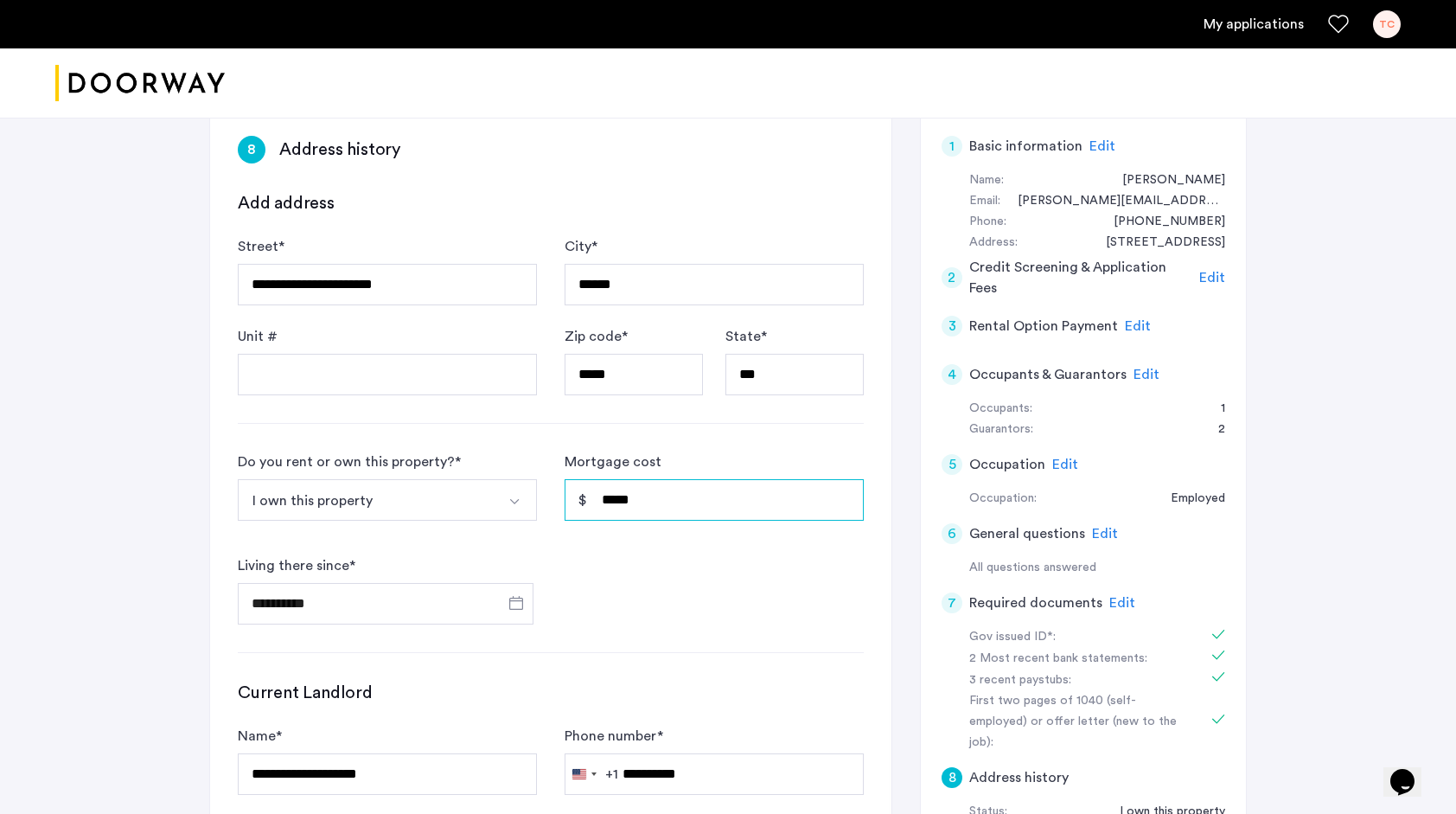
click at [648, 504] on input "*****" at bounding box center [714, 500] width 299 height 42
type input "*****"
click at [237, 479] on button "I own this property" at bounding box center [366, 500] width 259 height 42
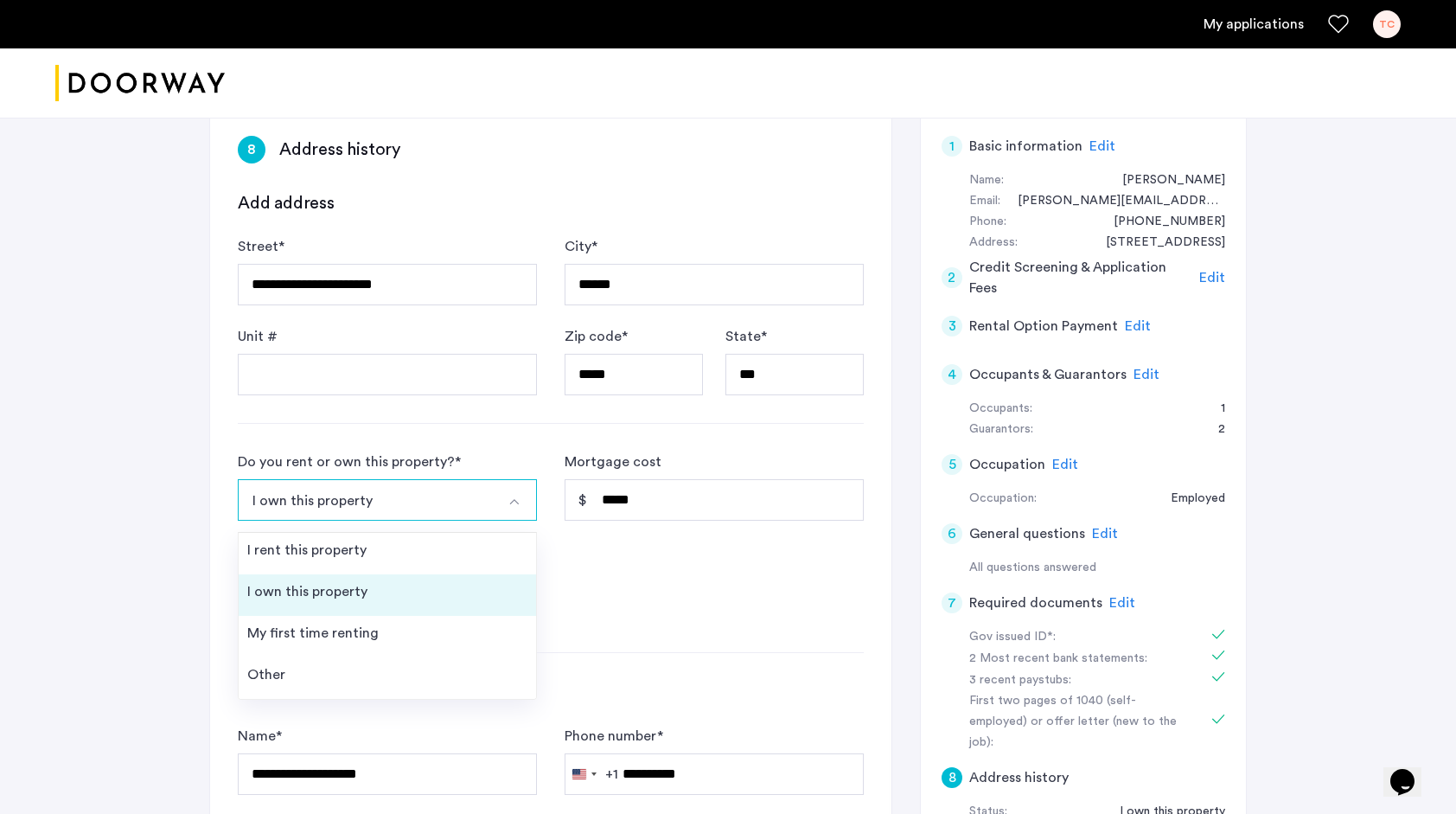
click at [387, 586] on li "I own this property" at bounding box center [386, 594] width 298 height 42
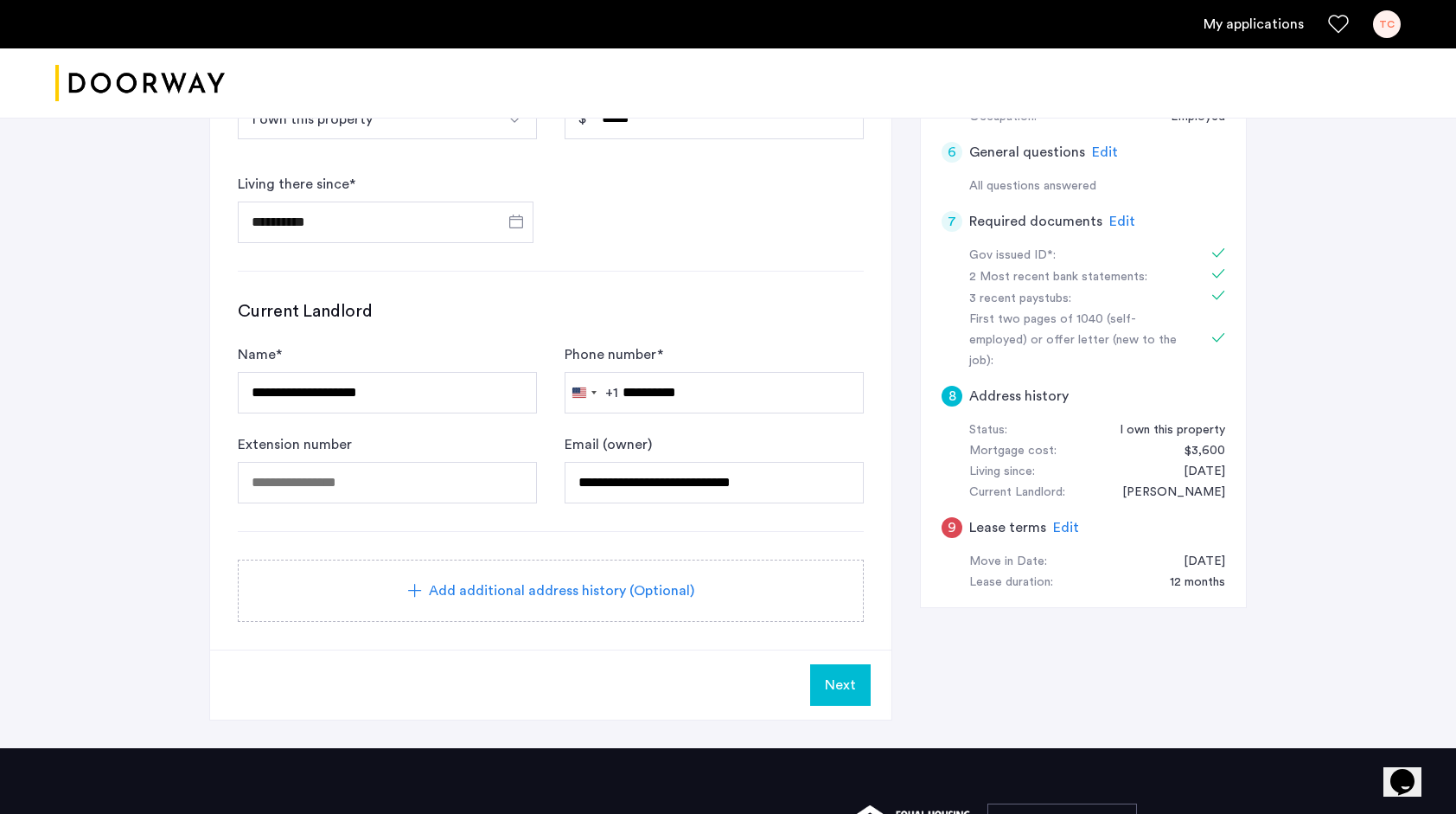
scroll to position [666, 0]
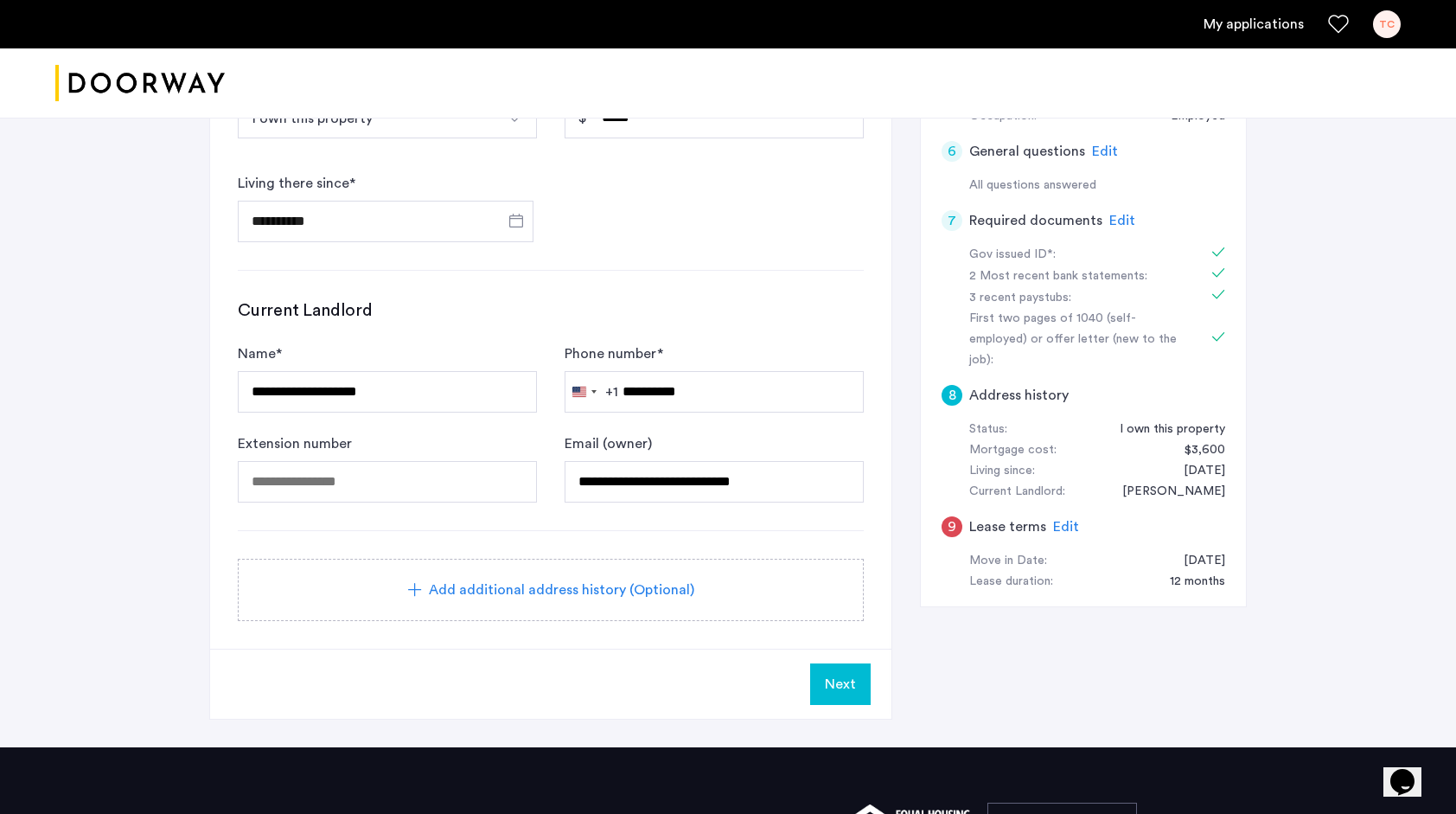
click at [824, 668] on button "Next" at bounding box center [840, 683] width 60 height 42
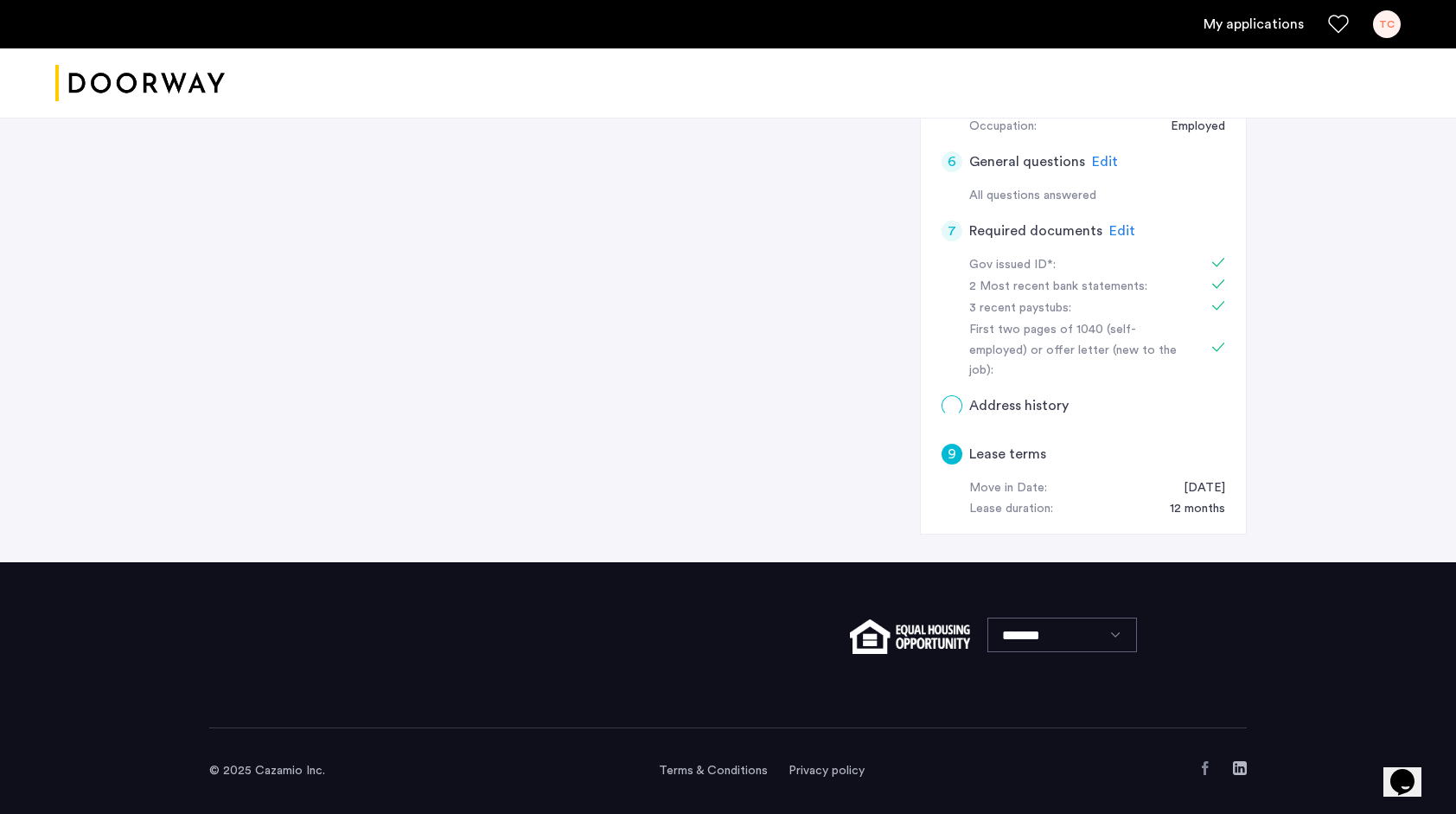
scroll to position [0, 0]
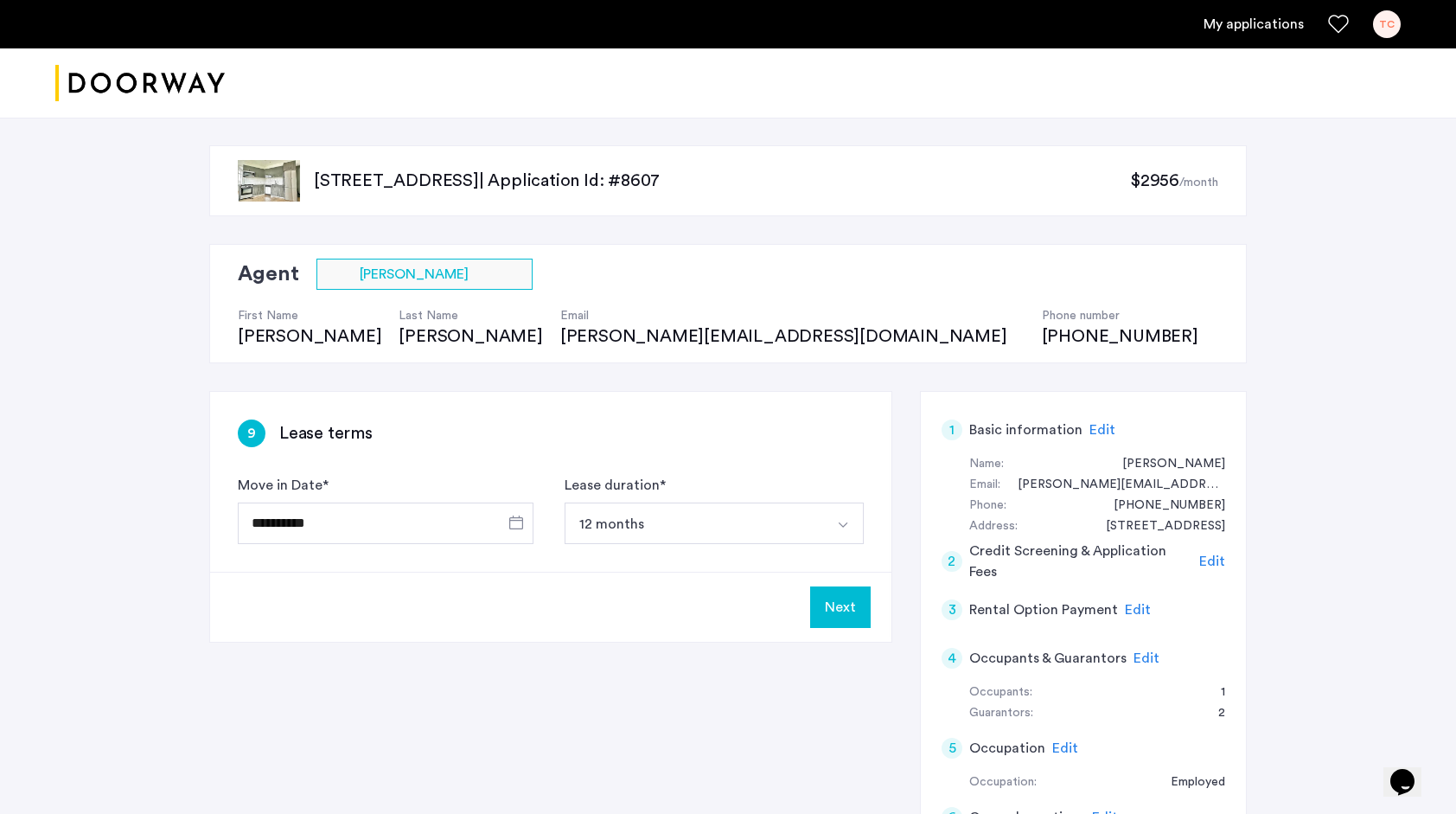
click at [855, 600] on button "Next" at bounding box center [840, 606] width 60 height 42
